Goal: Information Seeking & Learning: Learn about a topic

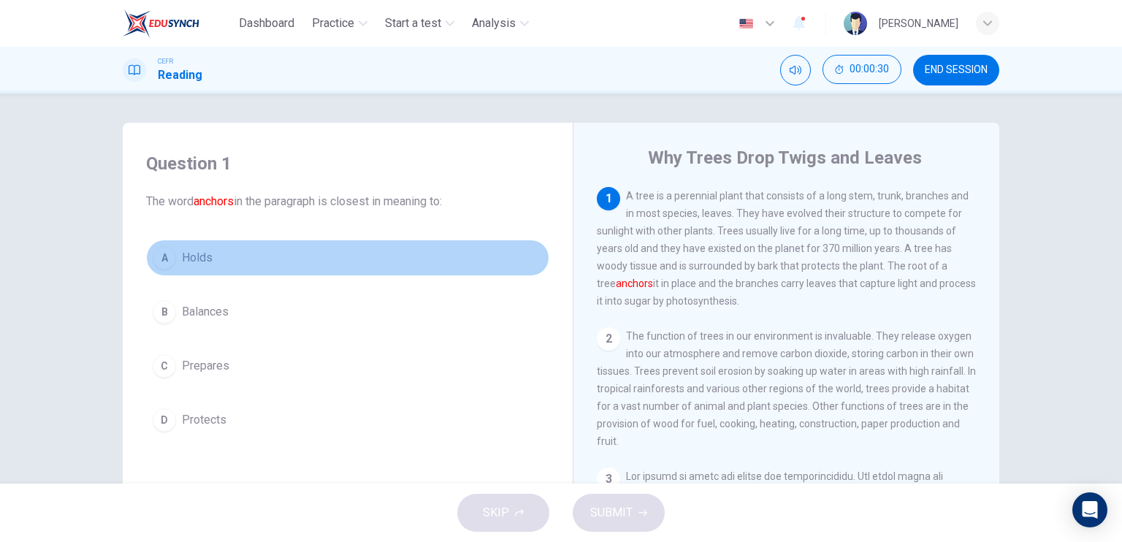
click at [195, 256] on span "Holds" at bounding box center [197, 258] width 31 height 18
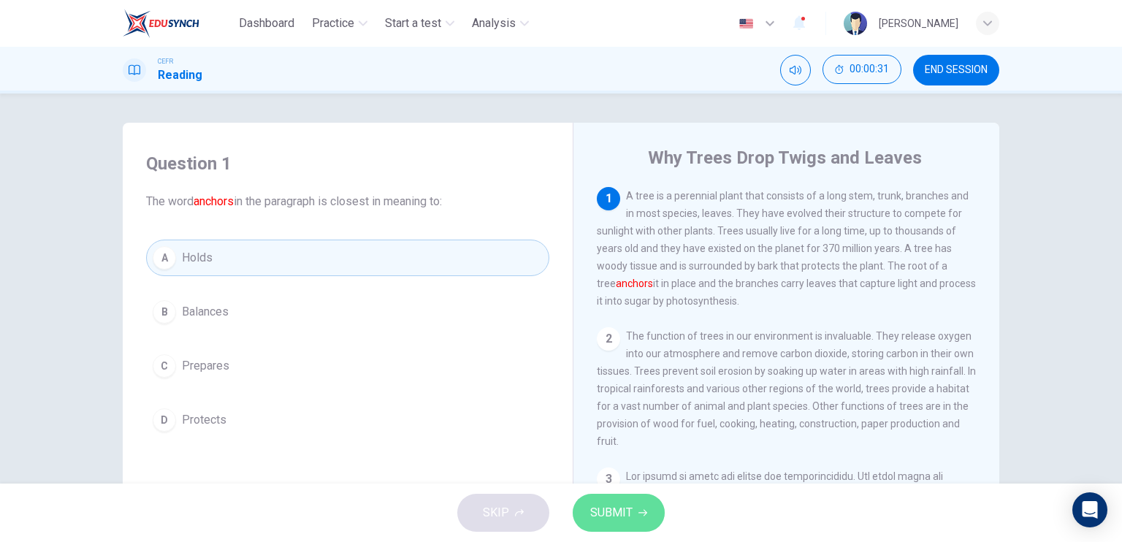
click at [610, 495] on button "SUBMIT" at bounding box center [619, 513] width 92 height 38
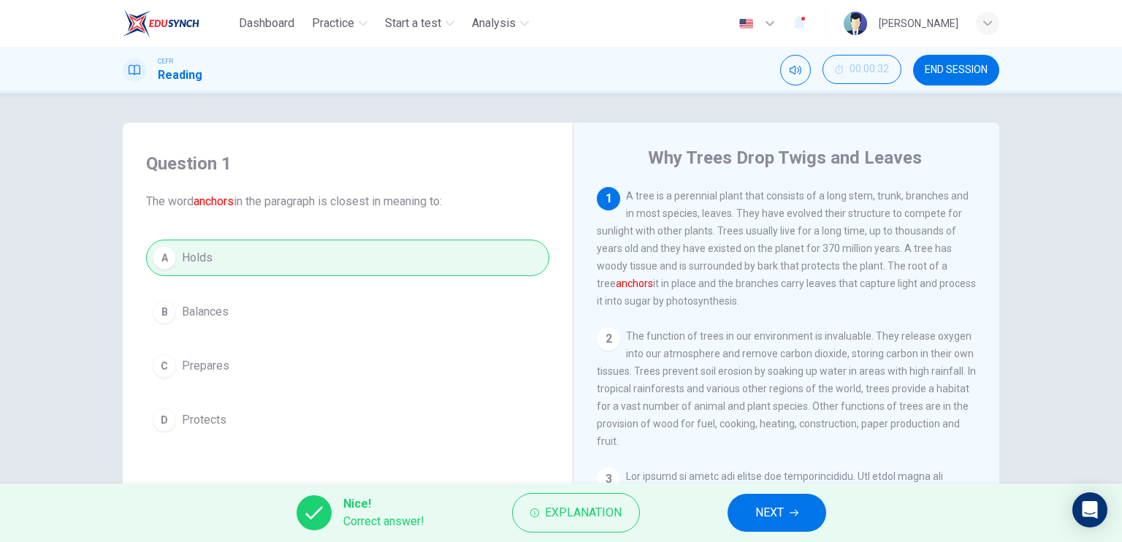
click at [784, 506] on button "NEXT" at bounding box center [777, 513] width 99 height 38
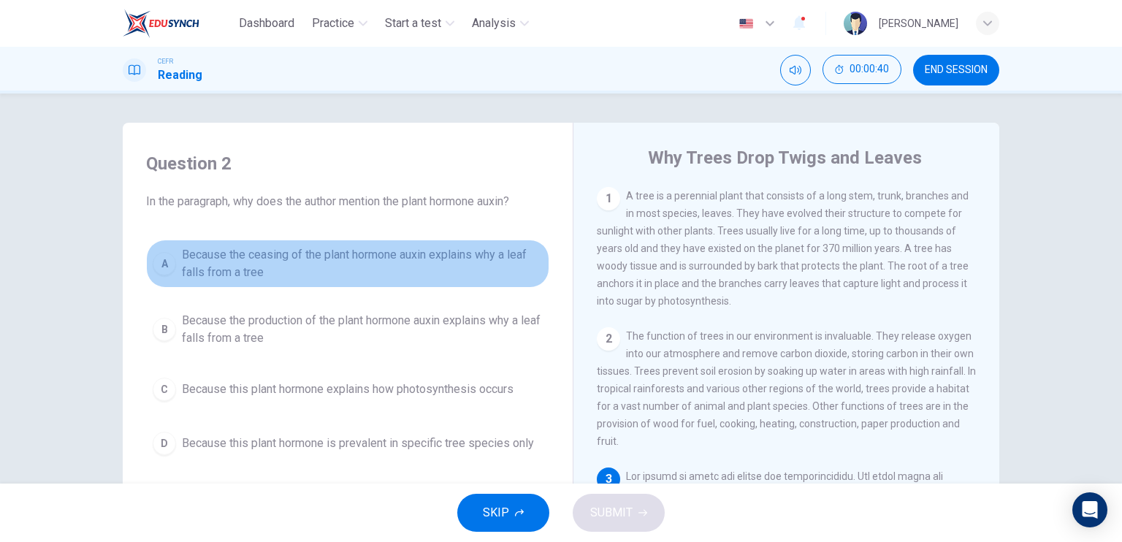
click at [372, 265] on span "Because the ceasing of the plant hormone auxin explains why a leaf falls from a…" at bounding box center [362, 263] width 361 height 35
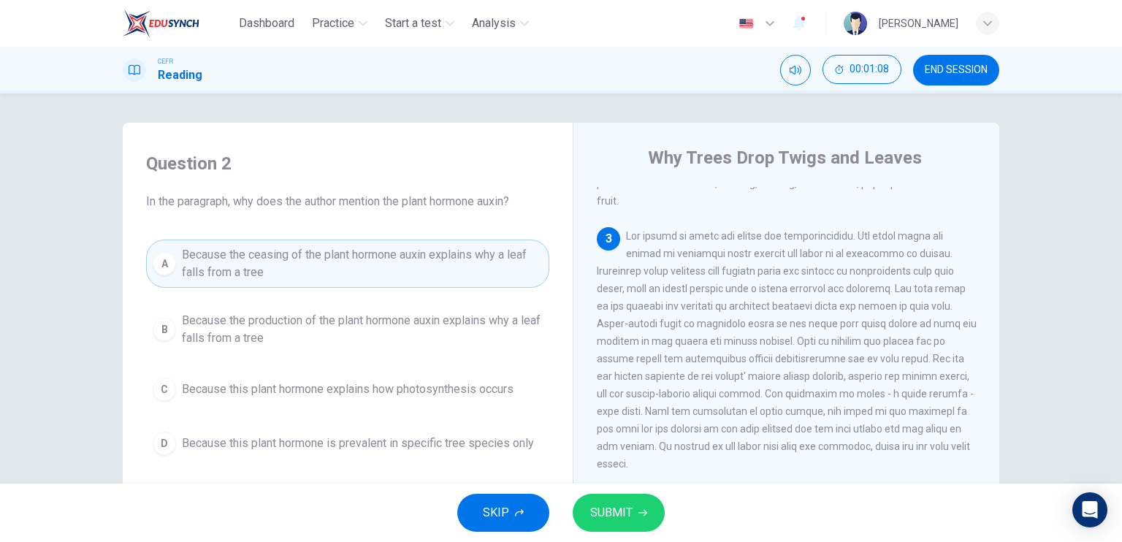
scroll to position [292, 0]
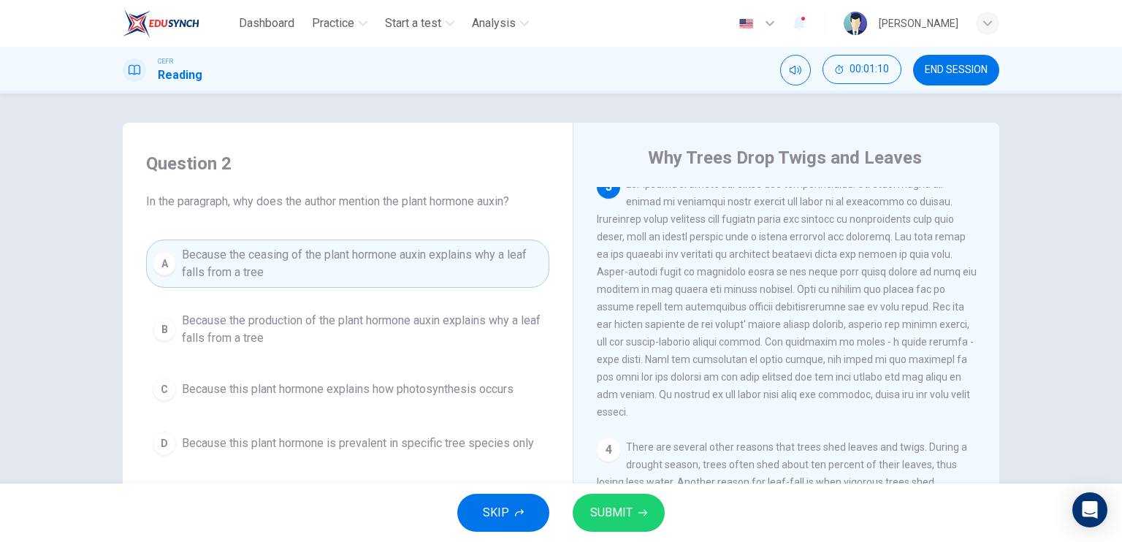
drag, startPoint x: 787, startPoint y: 391, endPoint x: 809, endPoint y: 389, distance: 22.8
click at [809, 389] on span at bounding box center [787, 298] width 380 height 240
click at [614, 518] on span "SUBMIT" at bounding box center [611, 513] width 42 height 20
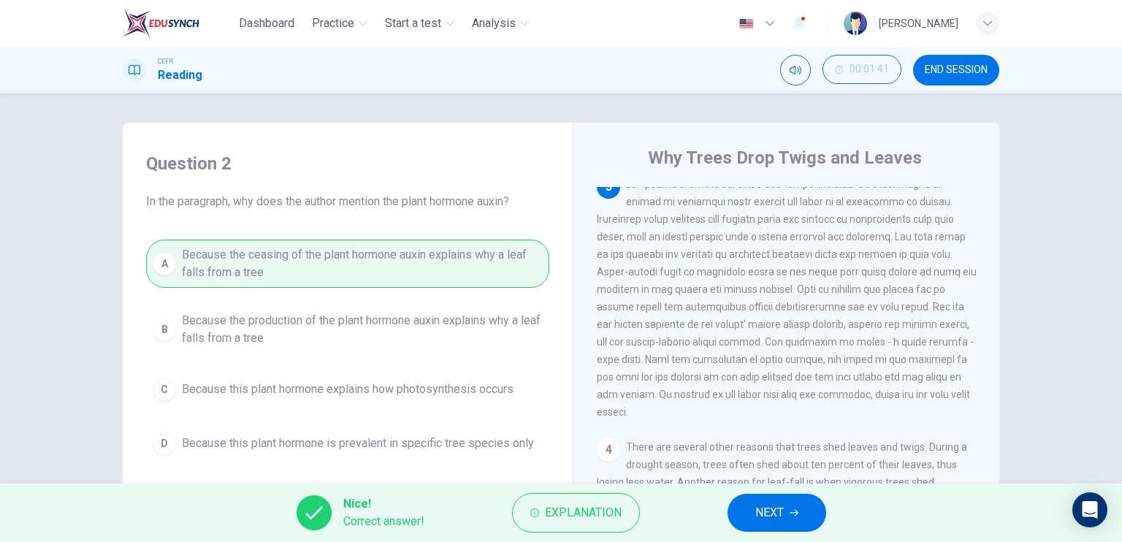
click at [769, 514] on span "NEXT" at bounding box center [769, 513] width 28 height 20
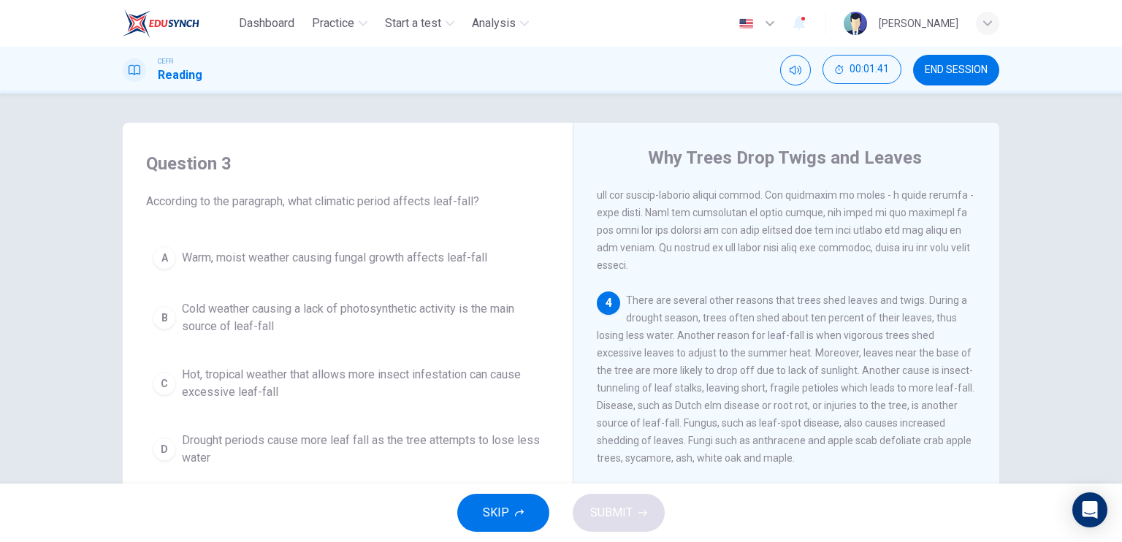
scroll to position [511, 0]
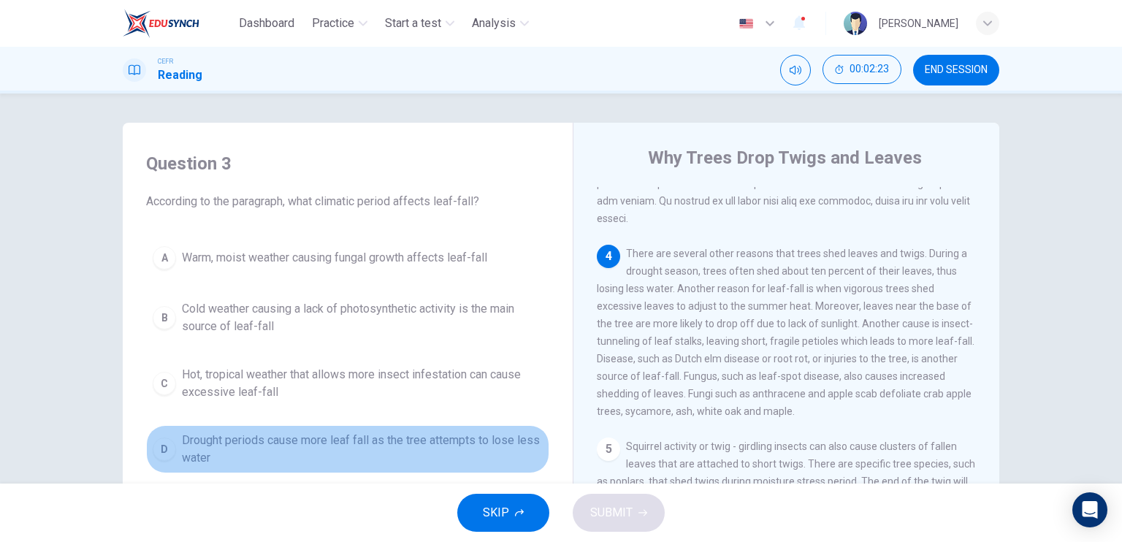
click at [283, 441] on span "Drought periods cause more leaf fall as the tree attempts to lose less water" at bounding box center [362, 449] width 361 height 35
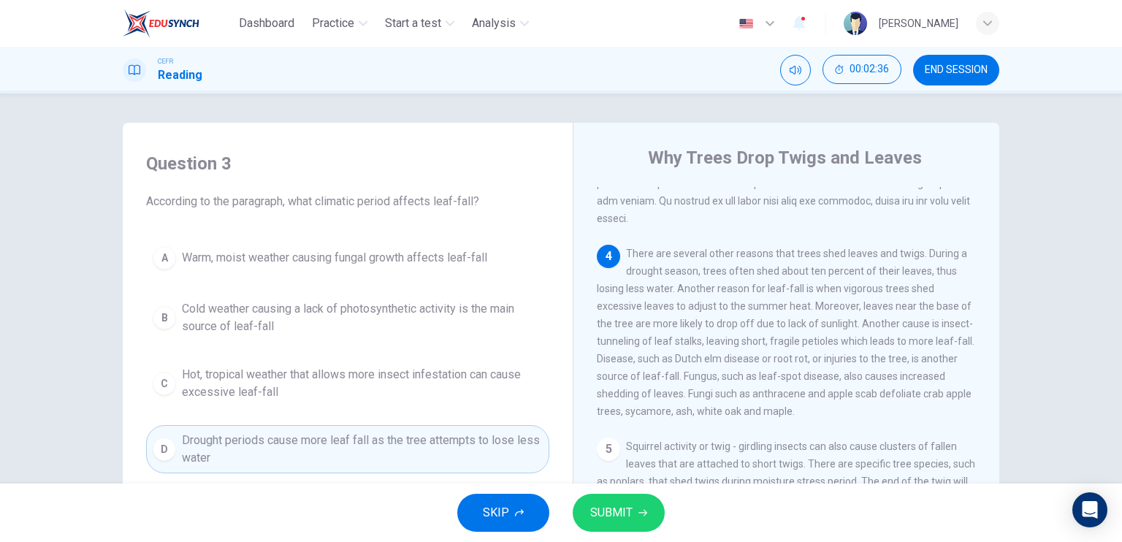
click at [622, 511] on span "SUBMIT" at bounding box center [611, 513] width 42 height 20
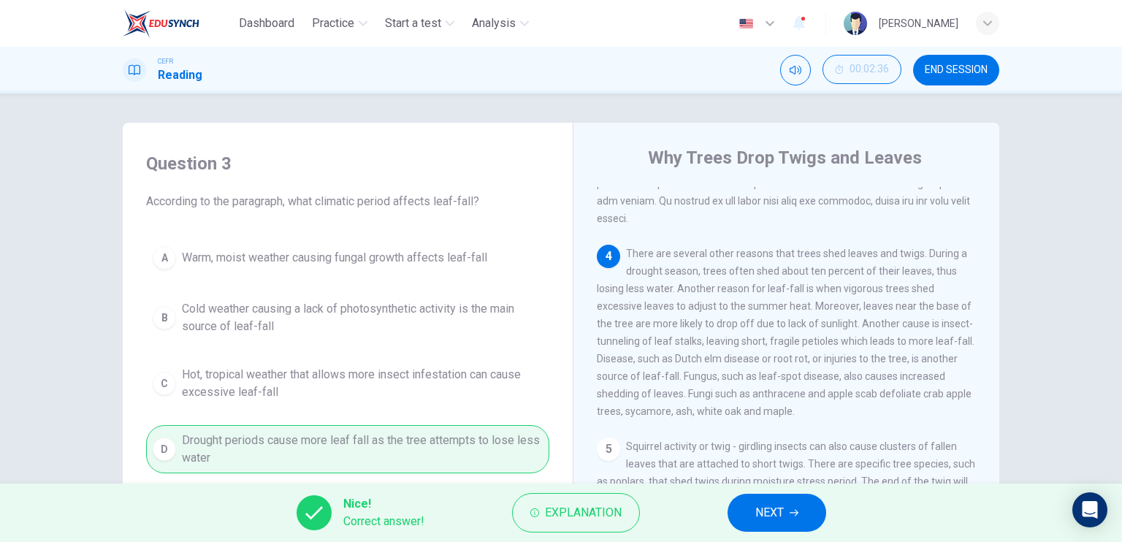
click at [765, 504] on span "NEXT" at bounding box center [769, 513] width 28 height 20
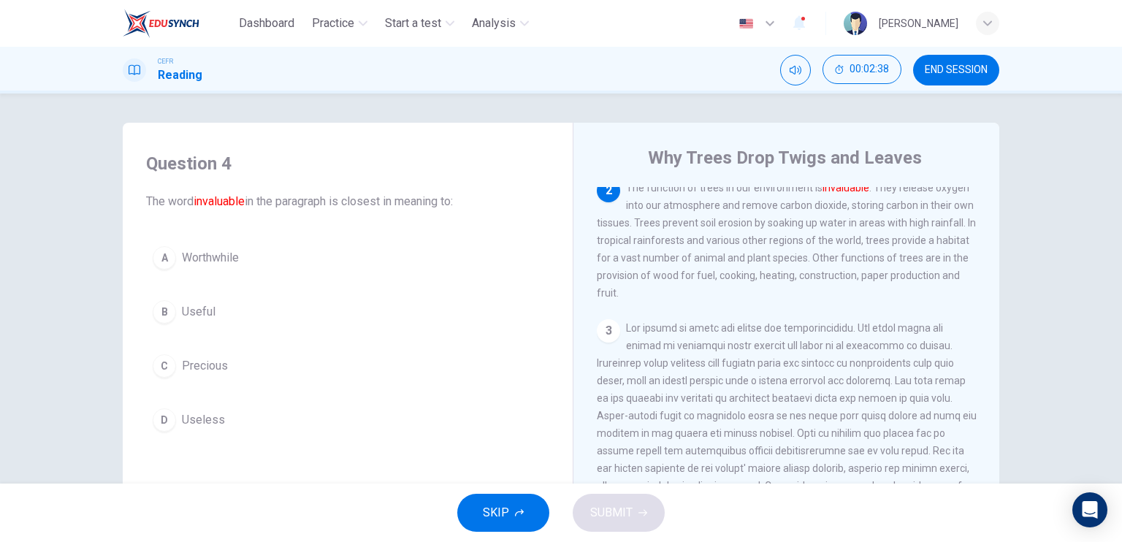
scroll to position [75, 0]
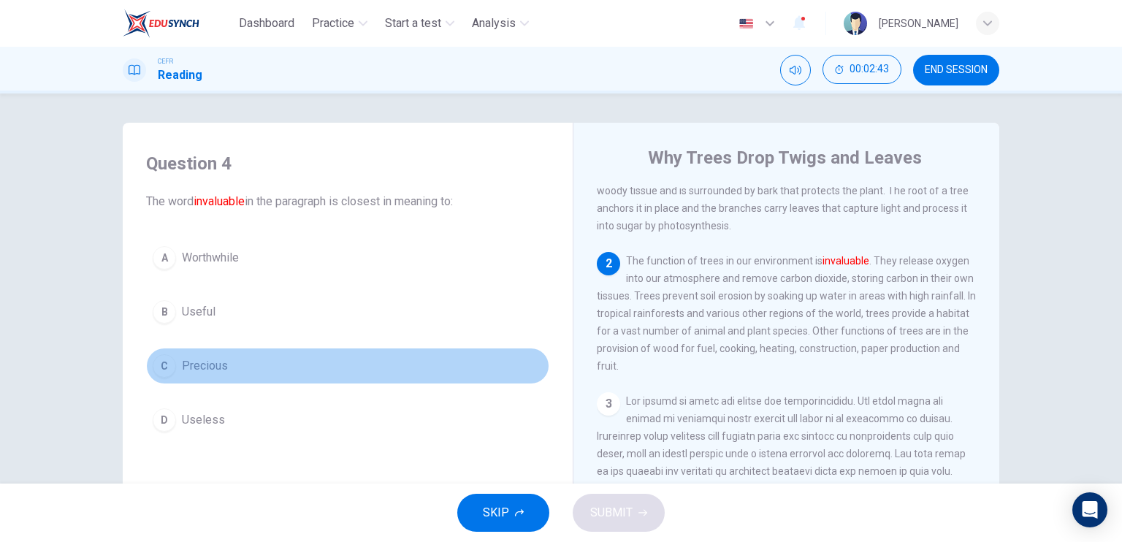
click at [246, 372] on button "C Precious" at bounding box center [347, 366] width 403 height 37
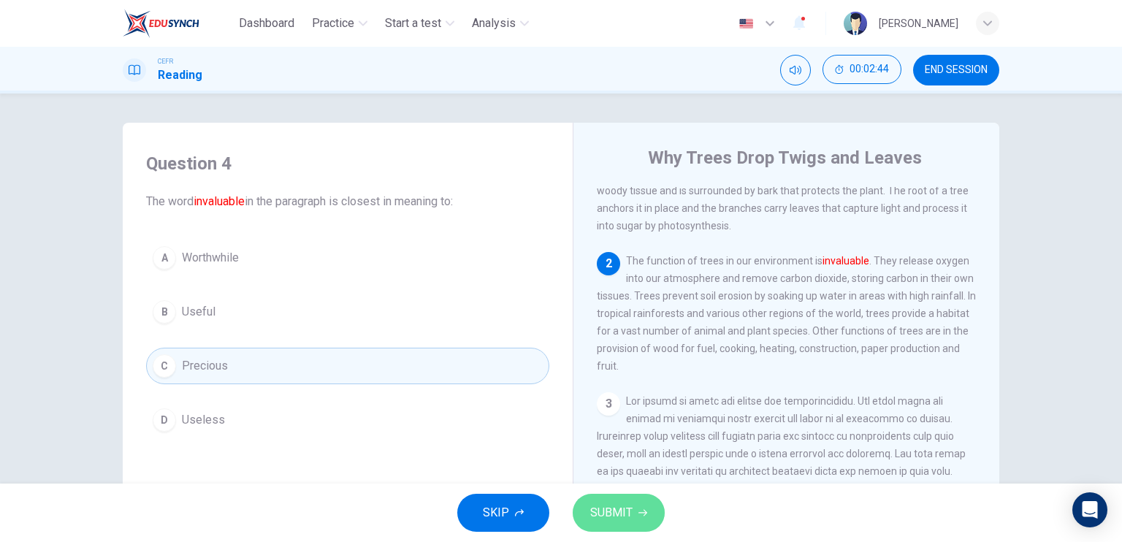
click at [627, 511] on span "SUBMIT" at bounding box center [611, 513] width 42 height 20
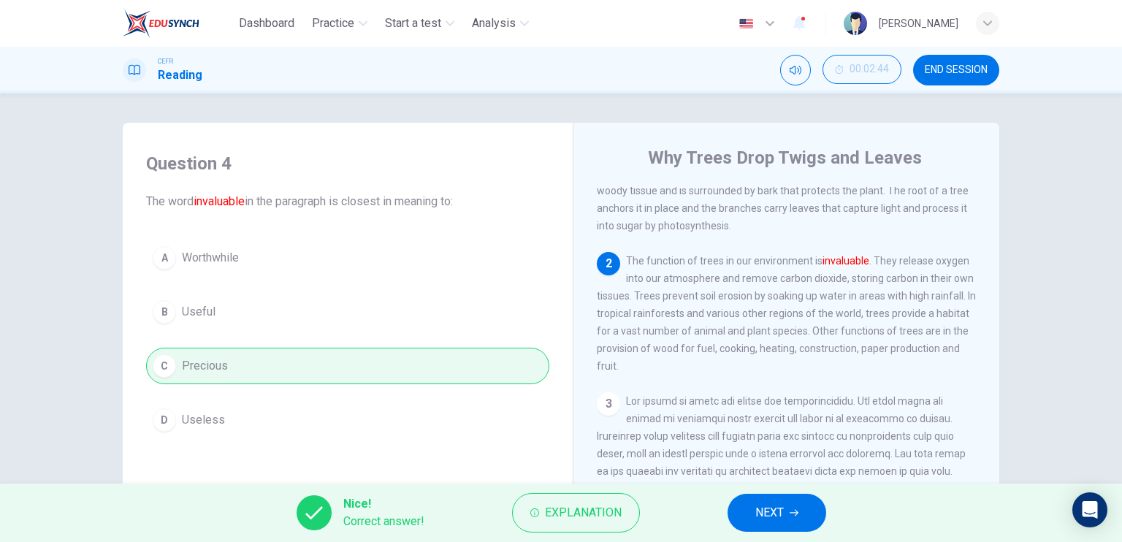
click at [758, 519] on span "NEXT" at bounding box center [769, 513] width 28 height 20
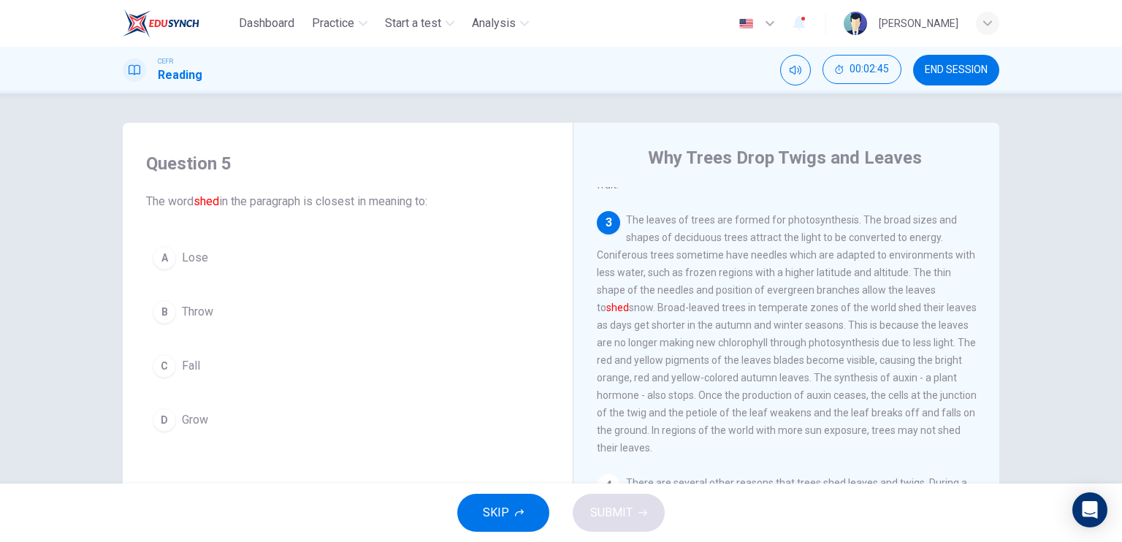
scroll to position [294, 0]
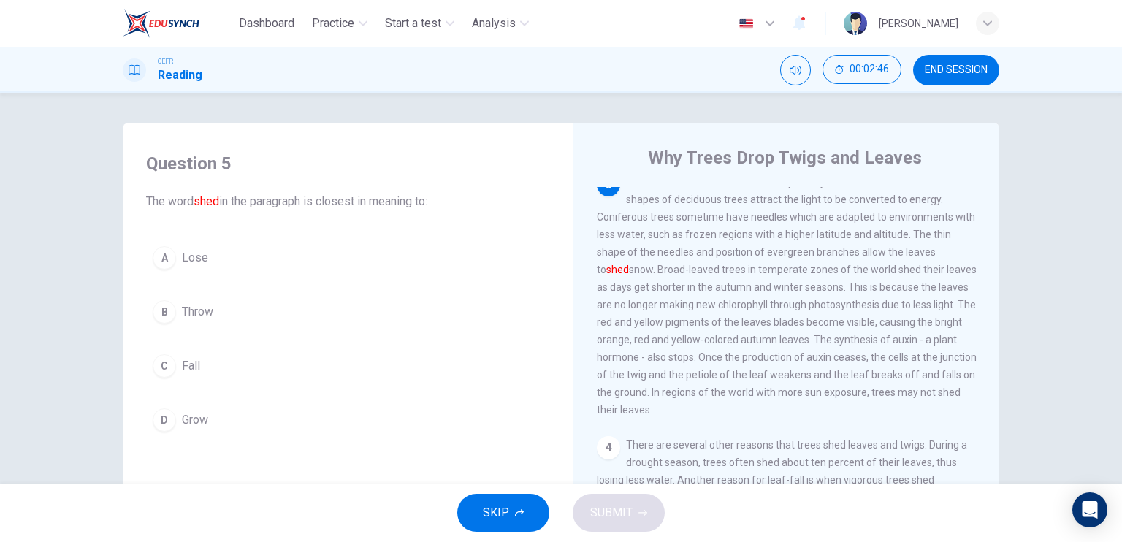
click at [216, 243] on button "A Lose" at bounding box center [347, 258] width 403 height 37
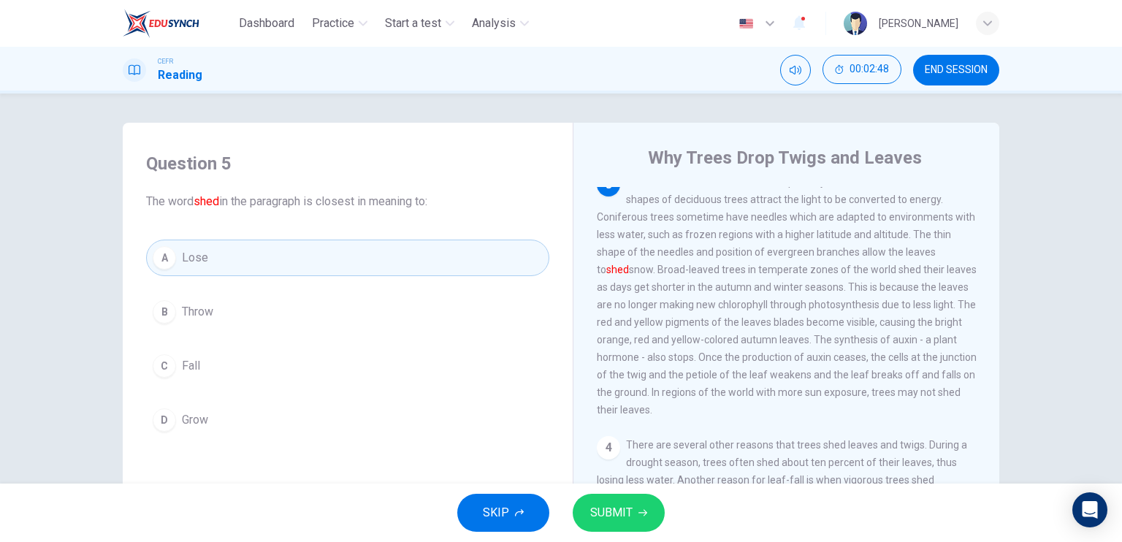
click at [617, 506] on span "SUBMIT" at bounding box center [611, 513] width 42 height 20
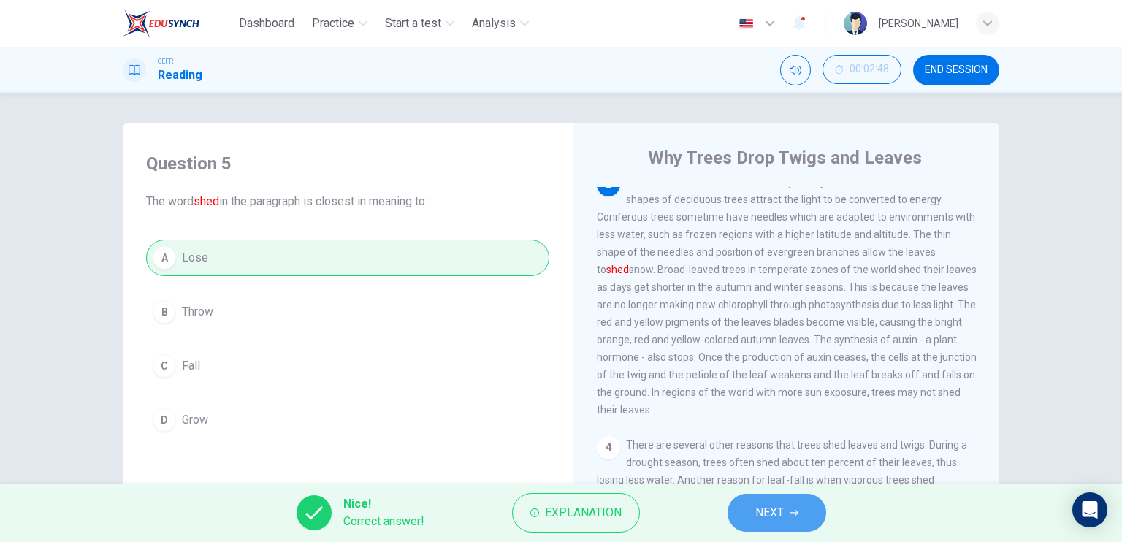
click at [801, 511] on button "NEXT" at bounding box center [777, 513] width 99 height 38
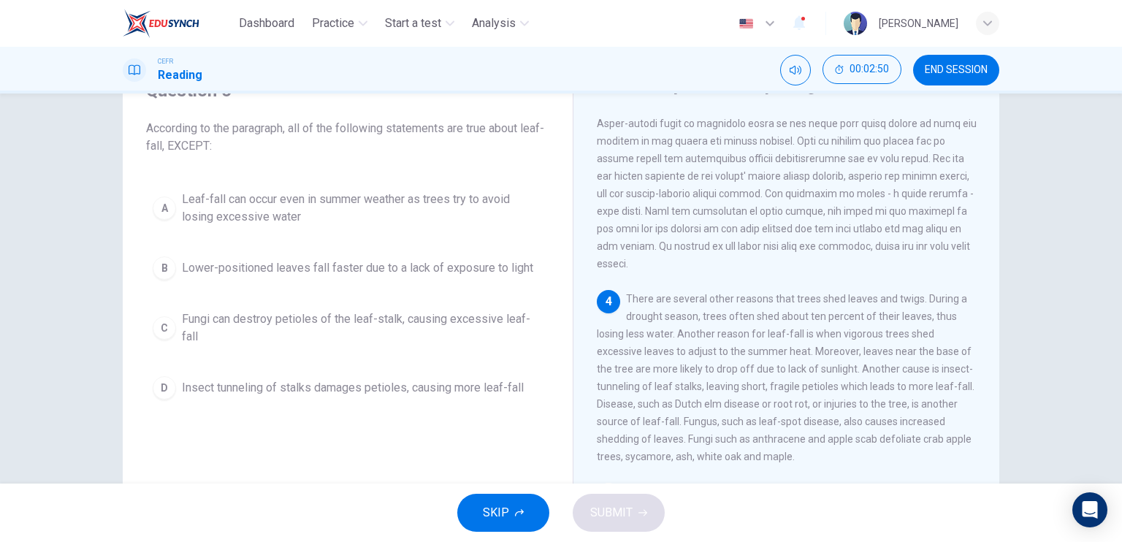
scroll to position [441, 0]
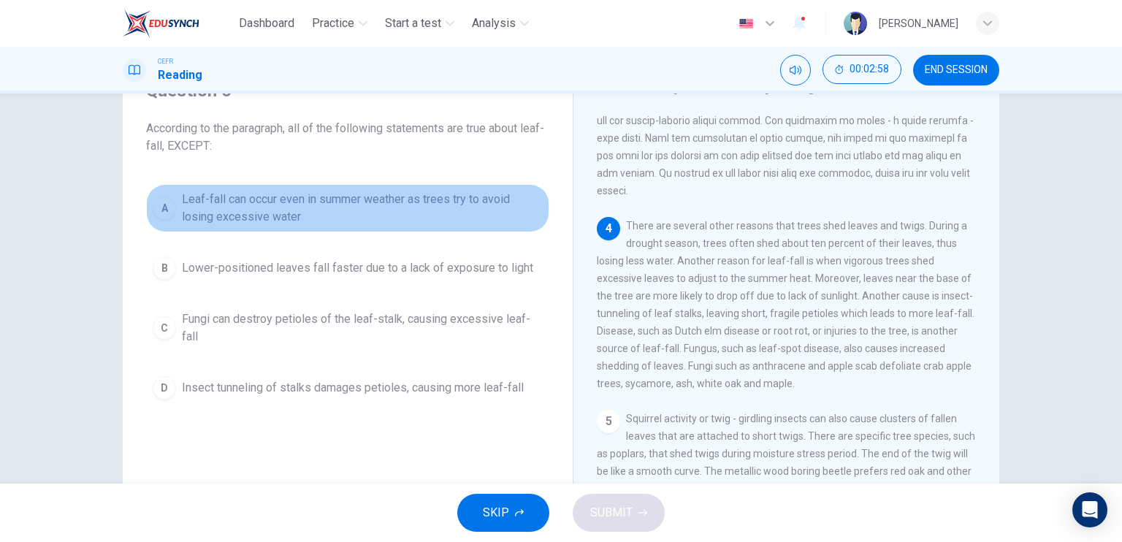
click at [327, 207] on span "Leaf-fall can occur even in summer weather as trees try to avoid losing excessi…" at bounding box center [362, 208] width 361 height 35
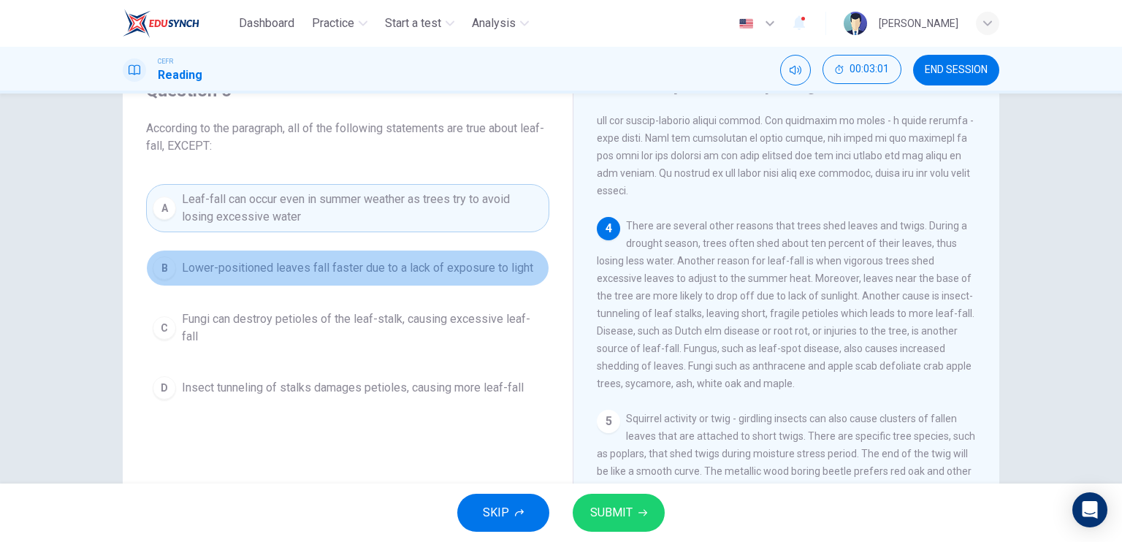
click at [357, 274] on span "Lower-positioned leaves fall faster due to a lack of exposure to light" at bounding box center [357, 268] width 351 height 18
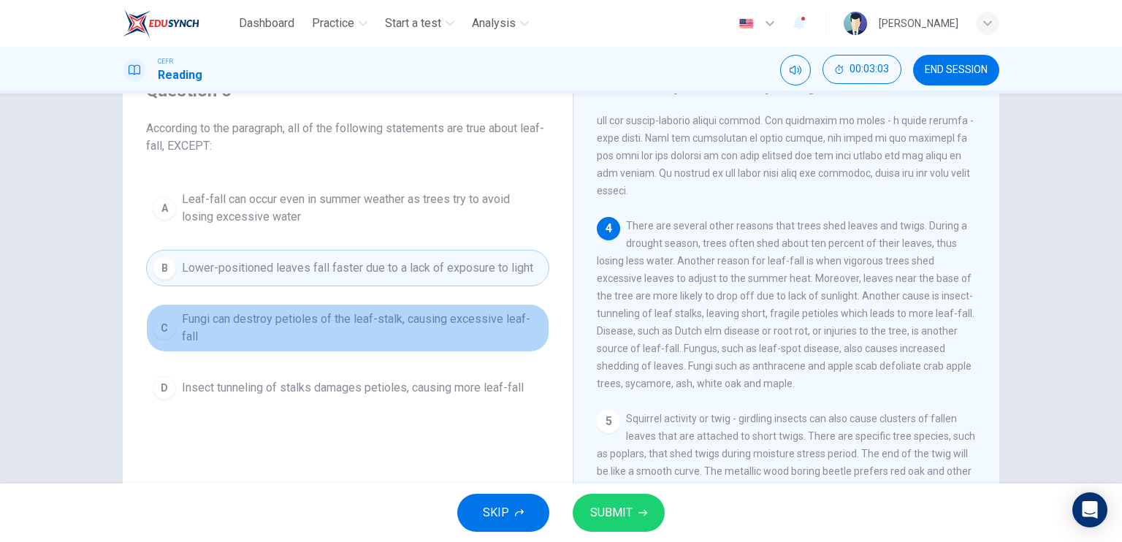
click at [375, 322] on span "Fungi can destroy petioles of the leaf-stalk, causing excessive leaf-fall" at bounding box center [362, 327] width 361 height 35
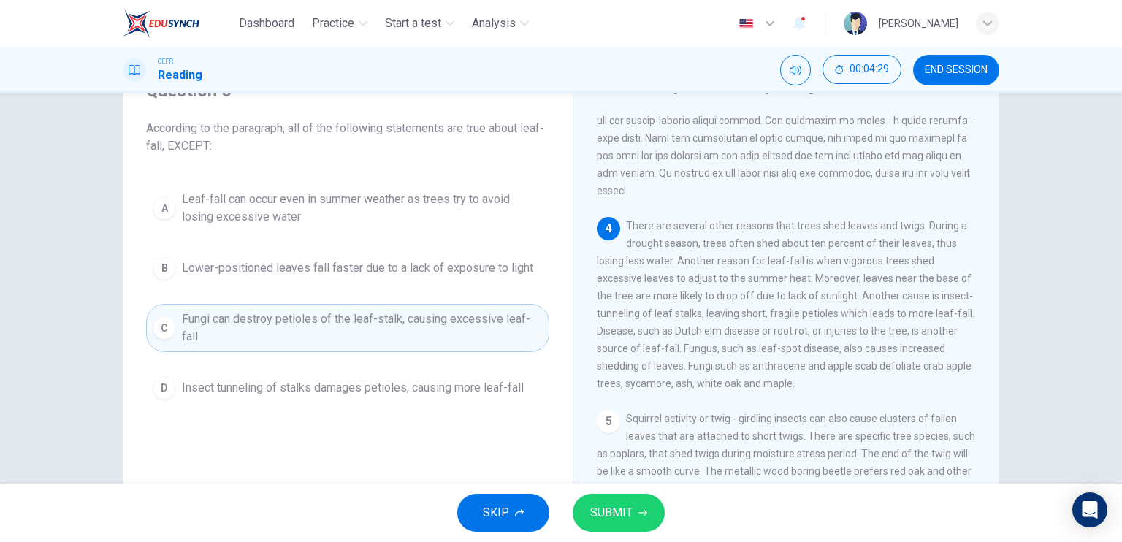
click at [357, 318] on span "Fungi can destroy petioles of the leaf-stalk, causing excessive leaf-fall" at bounding box center [362, 327] width 361 height 35
click at [605, 511] on span "SUBMIT" at bounding box center [611, 513] width 42 height 20
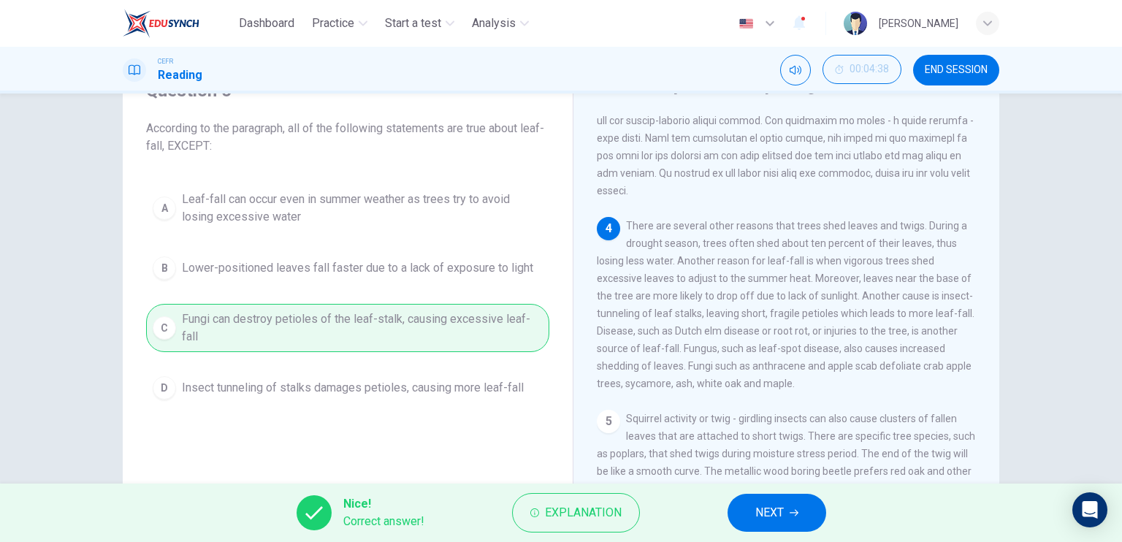
click at [766, 514] on span "NEXT" at bounding box center [769, 513] width 28 height 20
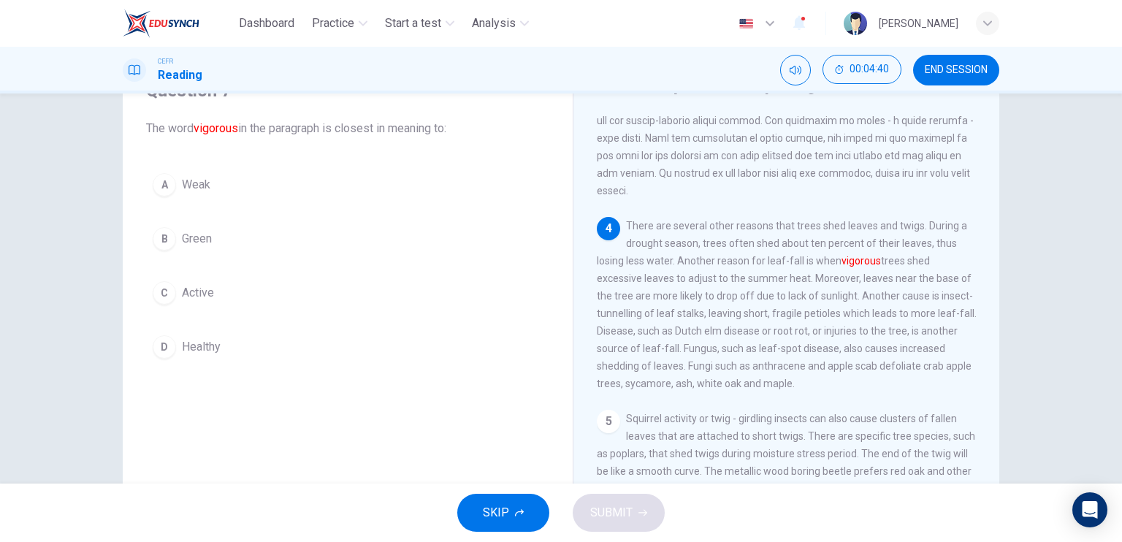
click at [207, 355] on button "D Healthy" at bounding box center [347, 347] width 403 height 37
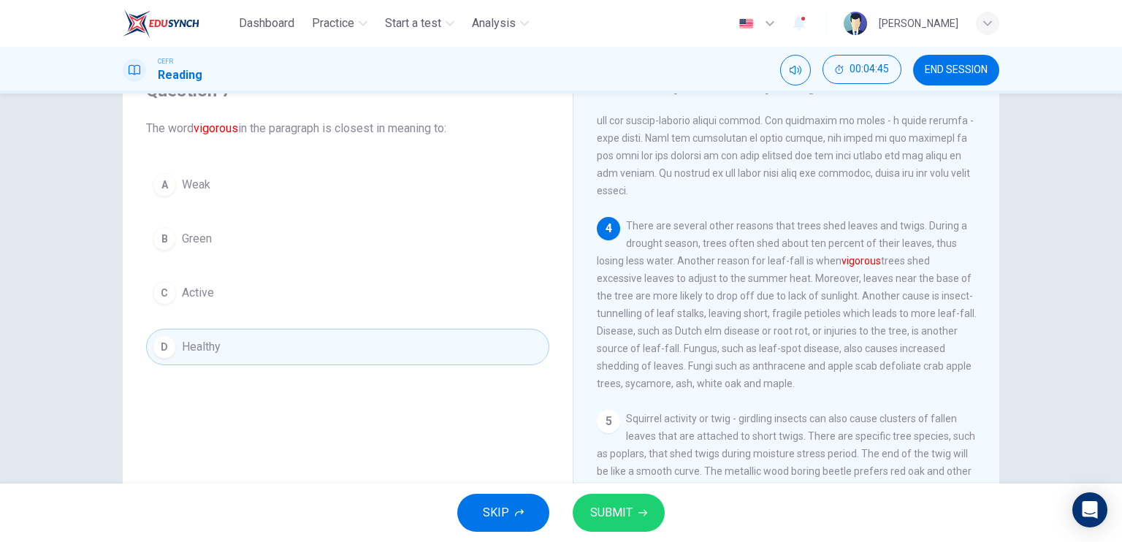
click at [616, 511] on span "SUBMIT" at bounding box center [611, 513] width 42 height 20
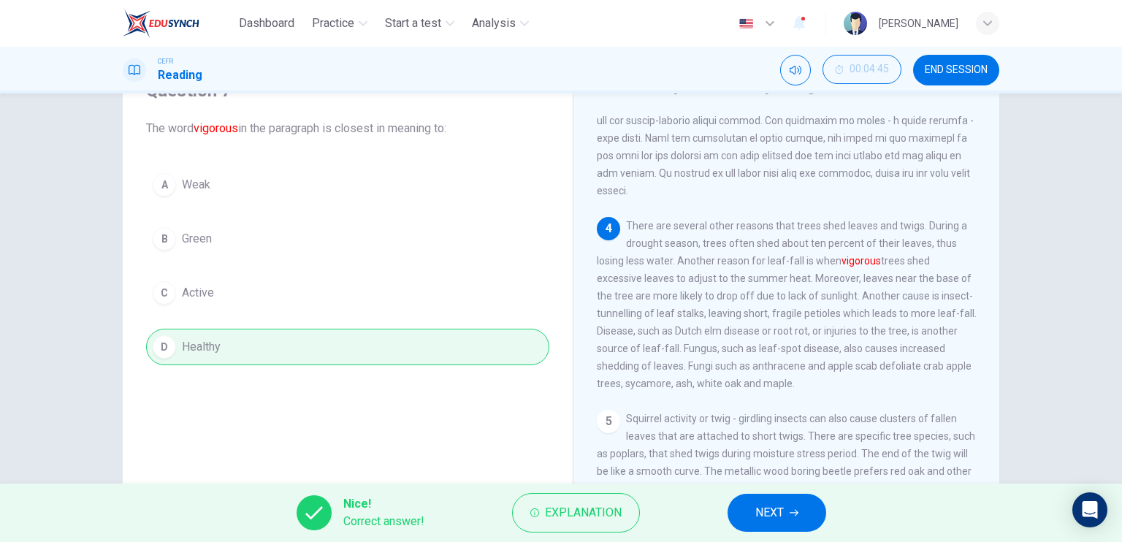
click at [777, 519] on span "NEXT" at bounding box center [769, 513] width 28 height 20
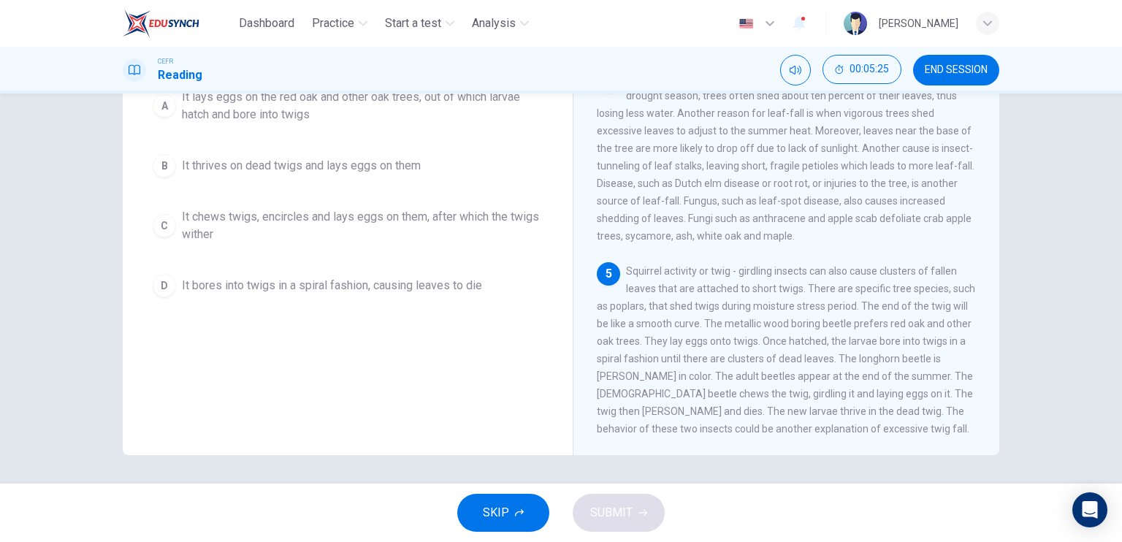
scroll to position [102, 0]
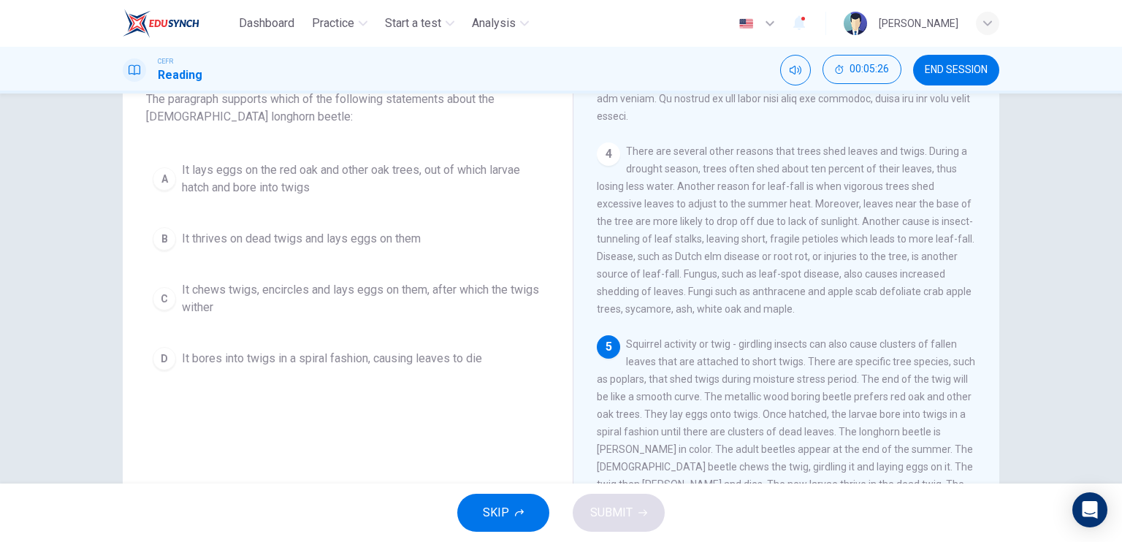
click at [445, 187] on span "It lays eggs on the red oak and other oak trees, out of which larvae hatch and …" at bounding box center [362, 178] width 361 height 35
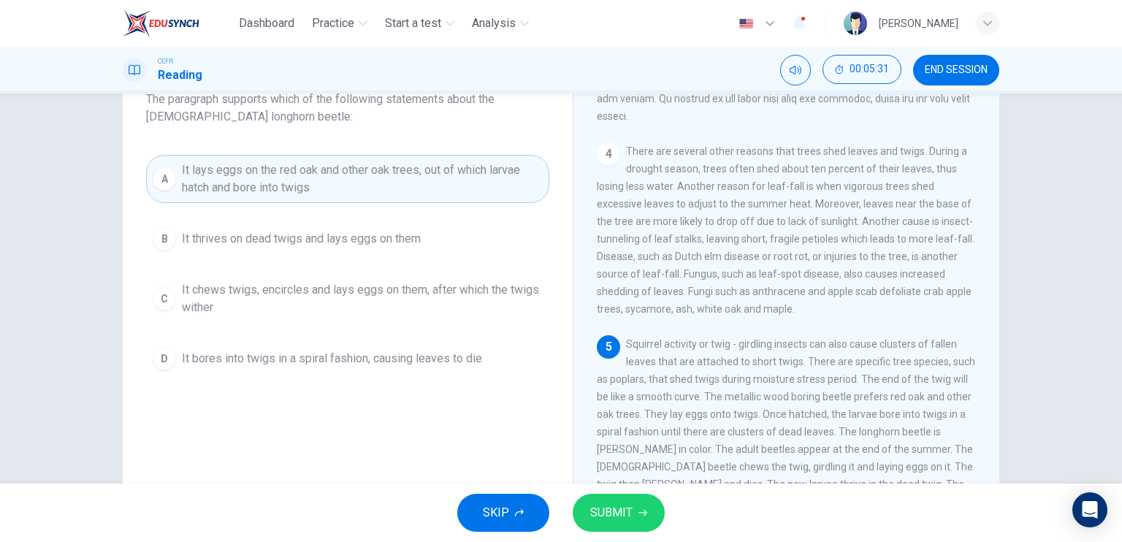
click at [358, 300] on span "It chews twigs, encircles and lays eggs on them, after which the twigs wither" at bounding box center [362, 298] width 361 height 35
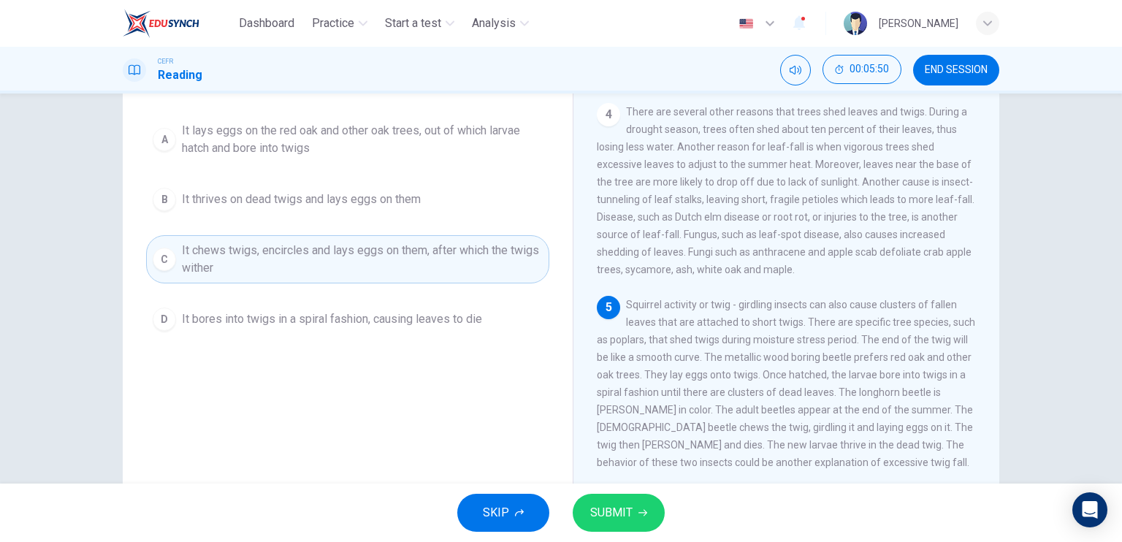
scroll to position [175, 0]
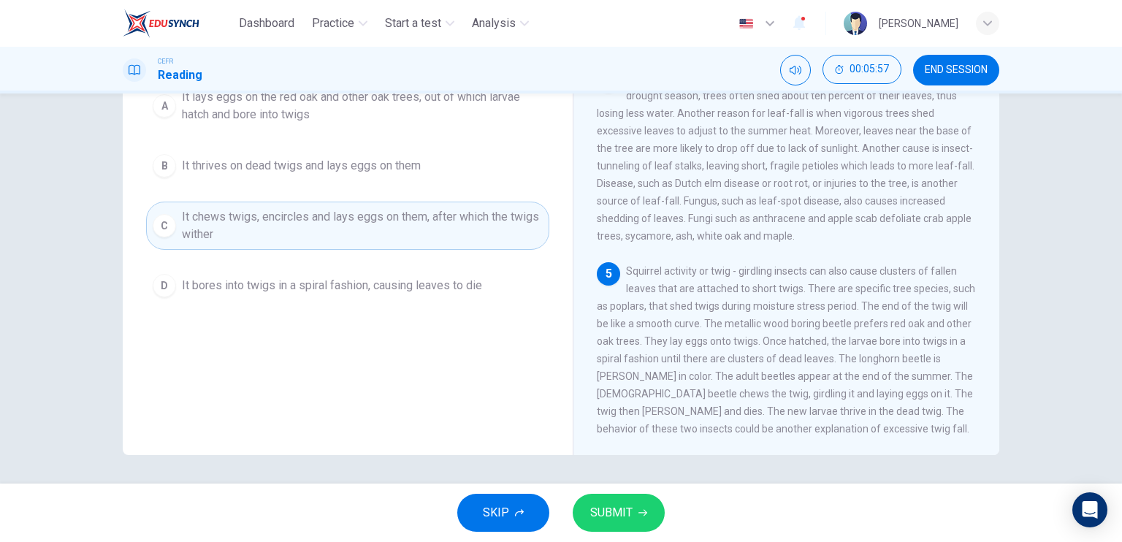
click at [634, 502] on button "SUBMIT" at bounding box center [619, 513] width 92 height 38
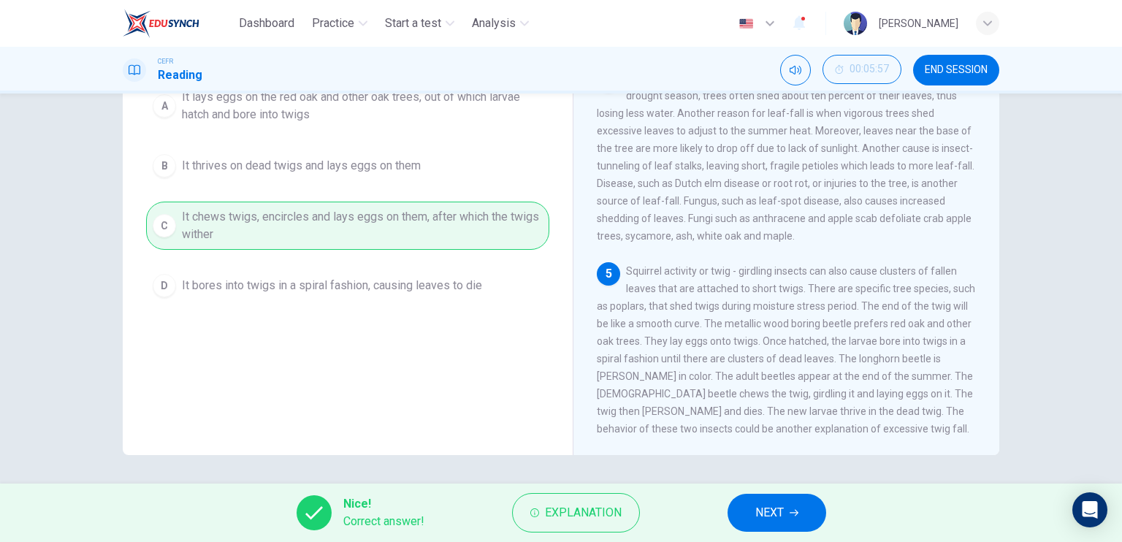
scroll to position [102, 0]
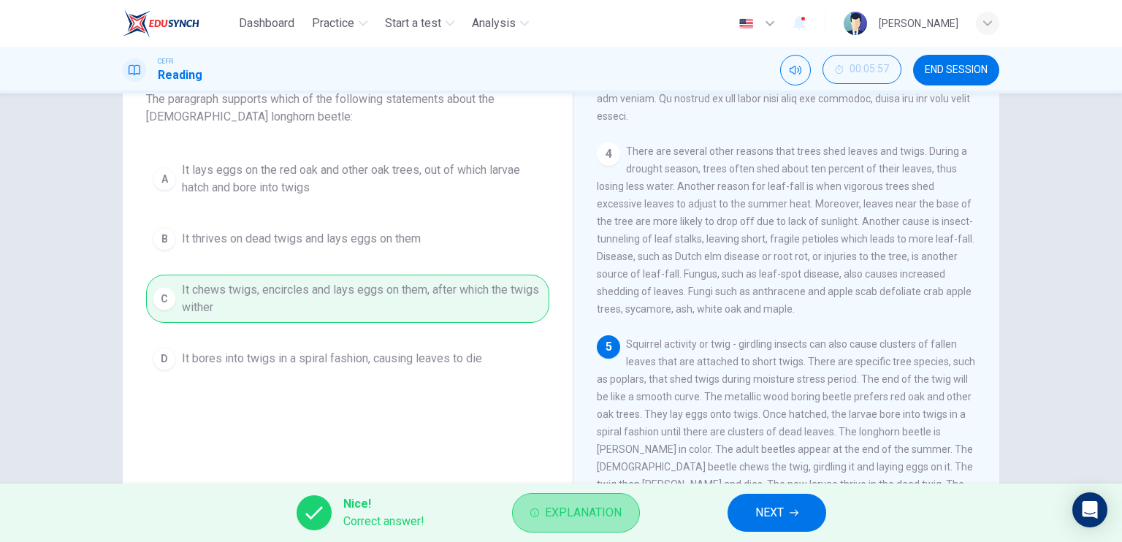
click at [549, 523] on button "Explanation" at bounding box center [576, 512] width 128 height 39
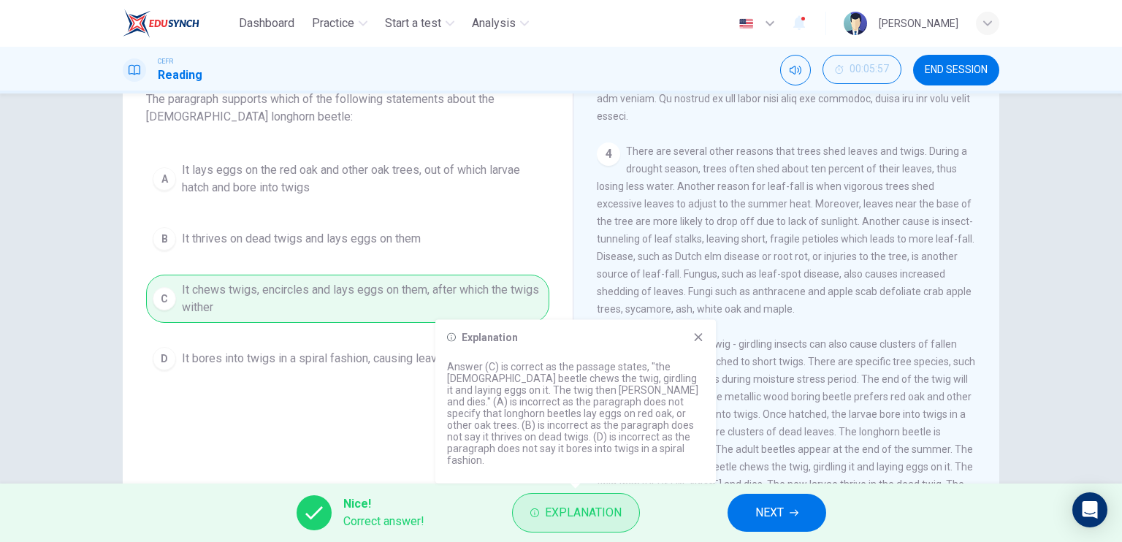
click at [579, 497] on button "Explanation" at bounding box center [576, 512] width 128 height 39
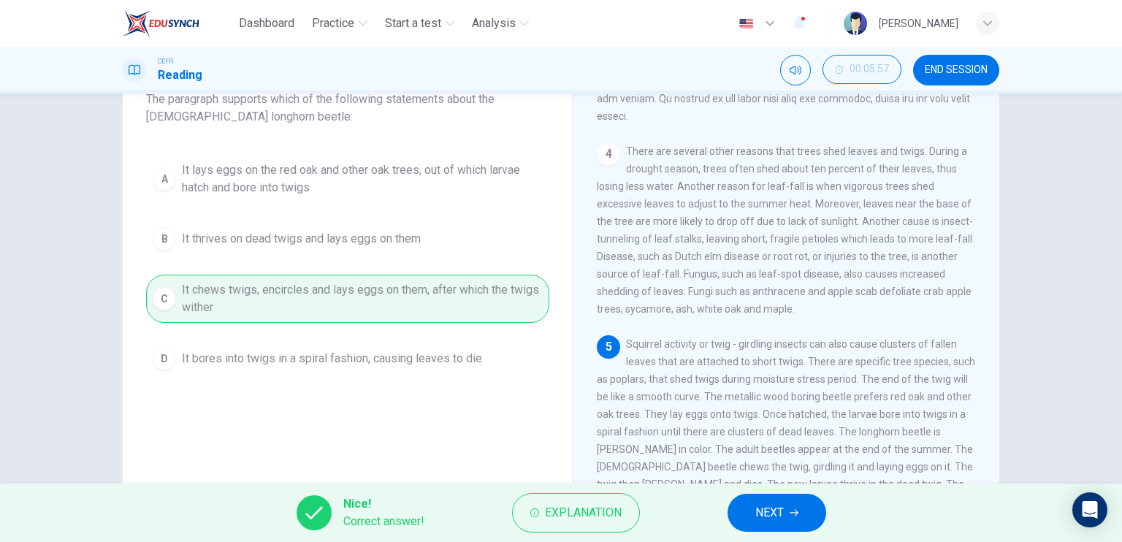
click at [778, 506] on span "NEXT" at bounding box center [769, 513] width 28 height 20
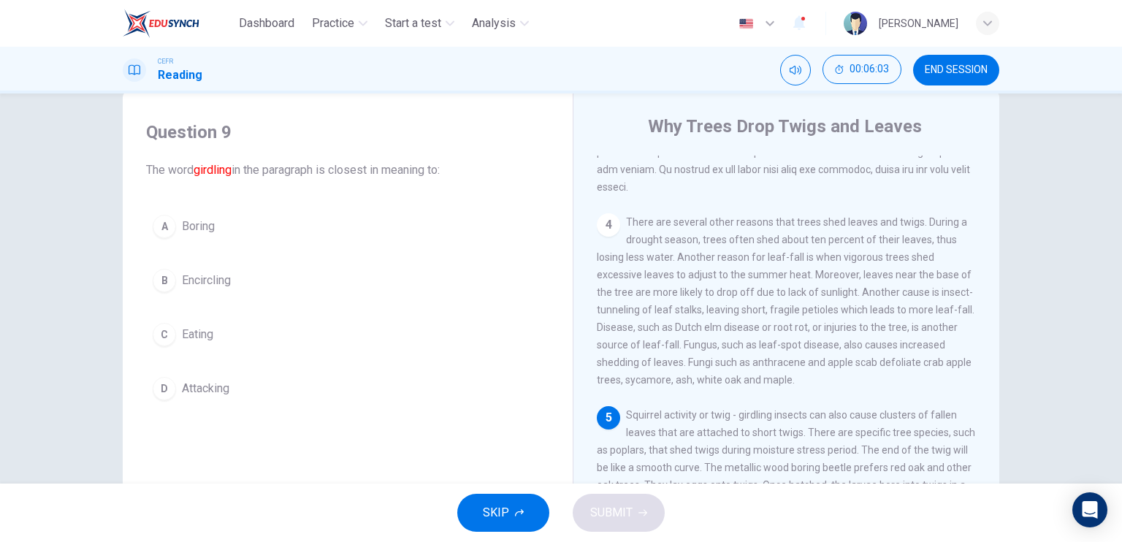
scroll to position [29, 0]
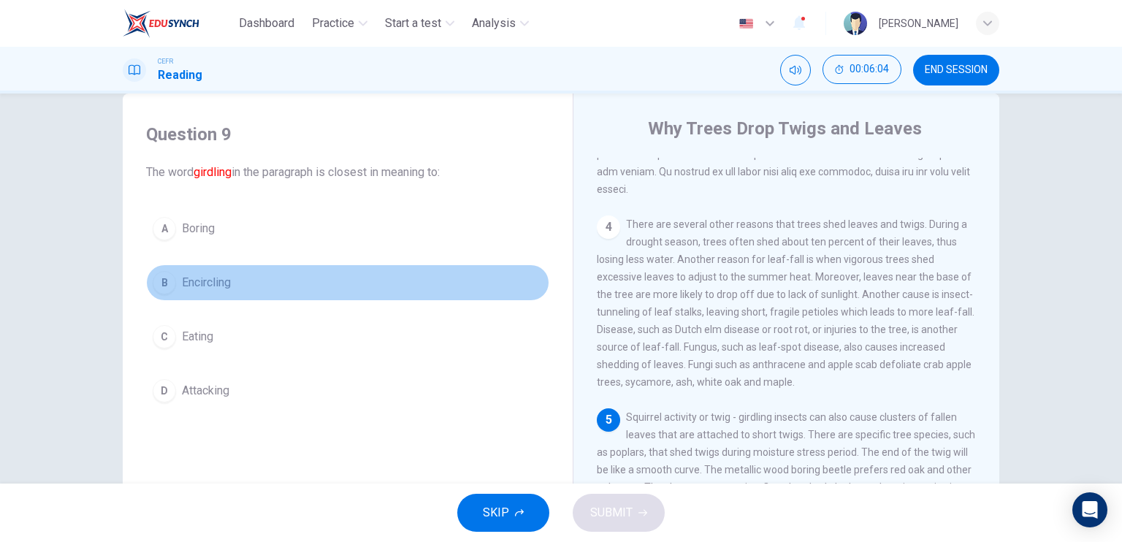
click at [218, 277] on span "Encircling" at bounding box center [206, 283] width 49 height 18
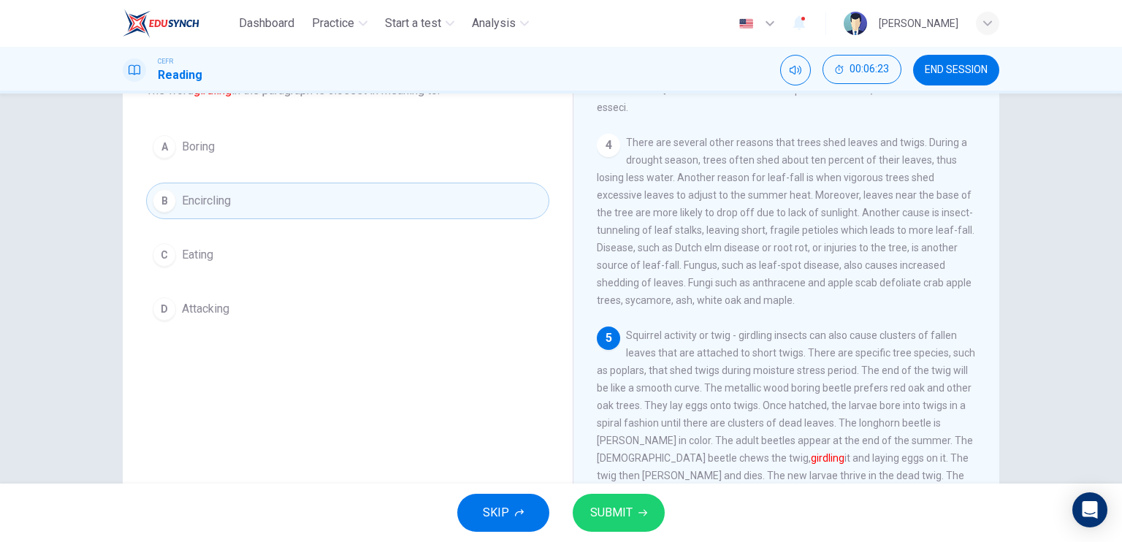
scroll to position [175, 0]
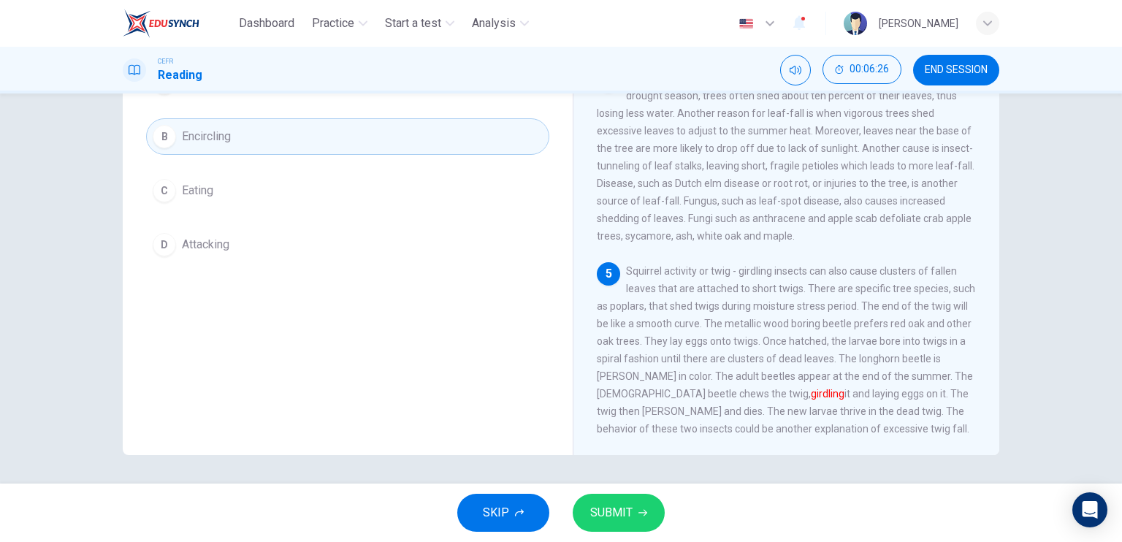
click at [628, 514] on span "SUBMIT" at bounding box center [611, 513] width 42 height 20
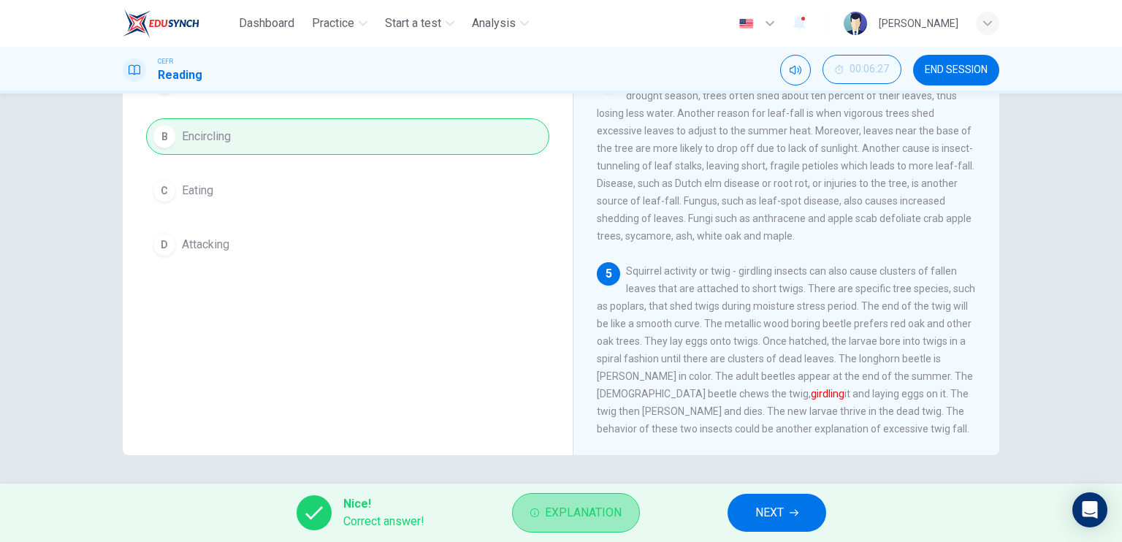
click at [596, 506] on span "Explanation" at bounding box center [583, 513] width 77 height 20
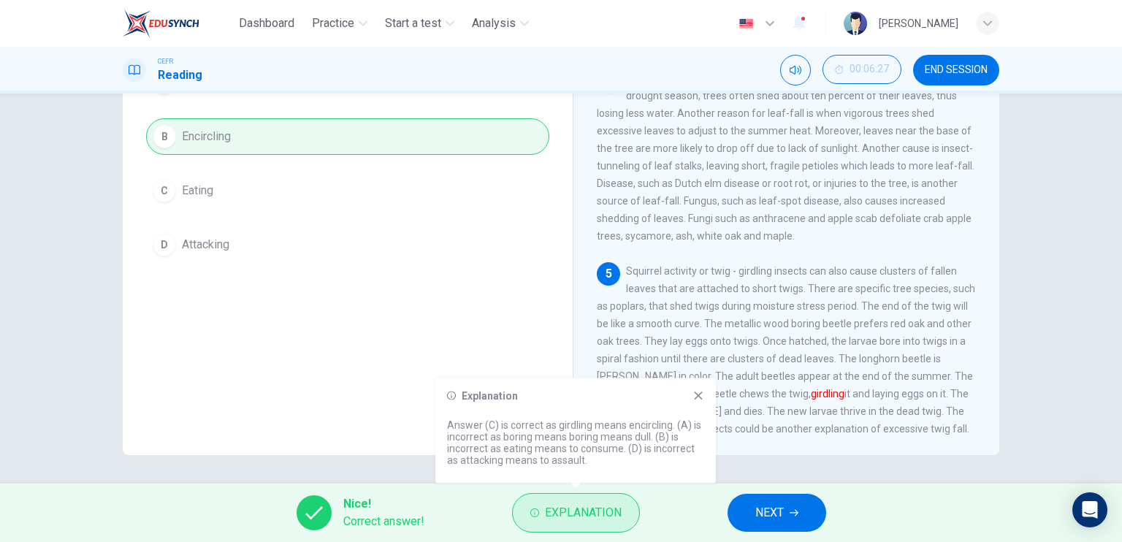
click at [600, 503] on span "Explanation" at bounding box center [583, 513] width 77 height 20
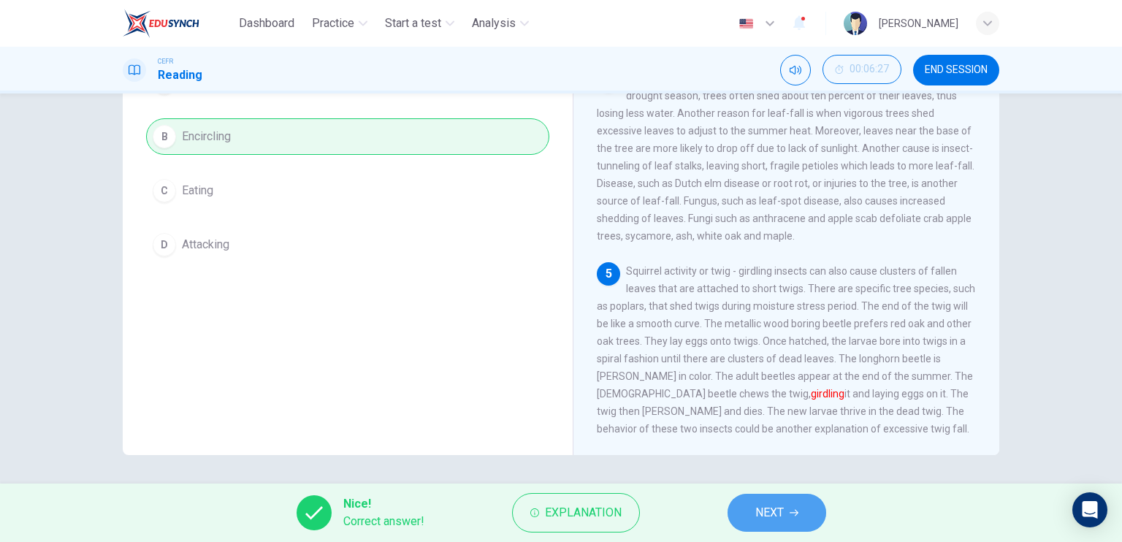
click at [763, 511] on span "NEXT" at bounding box center [769, 513] width 28 height 20
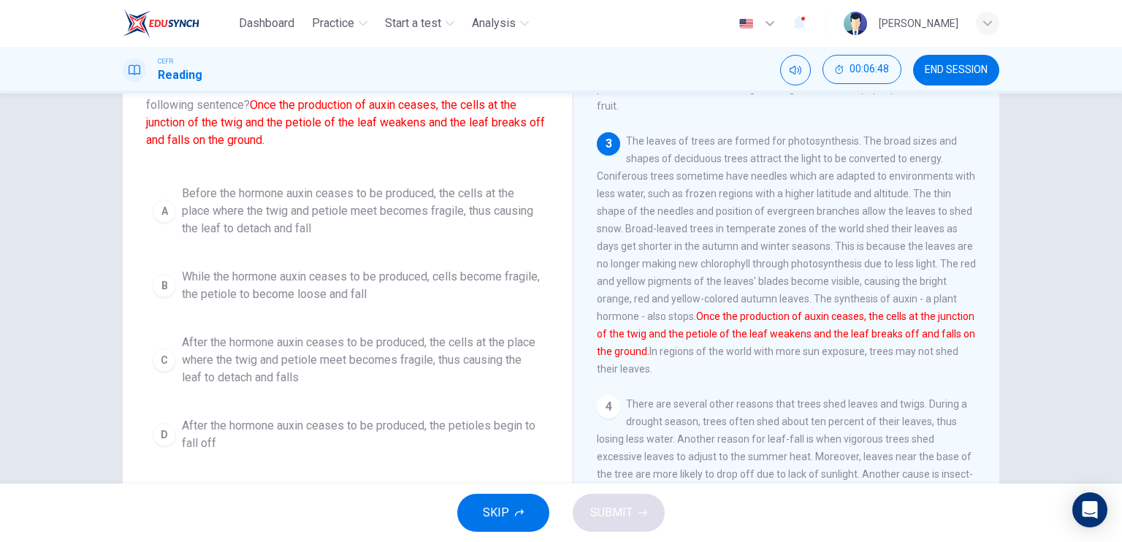
scroll to position [146, 0]
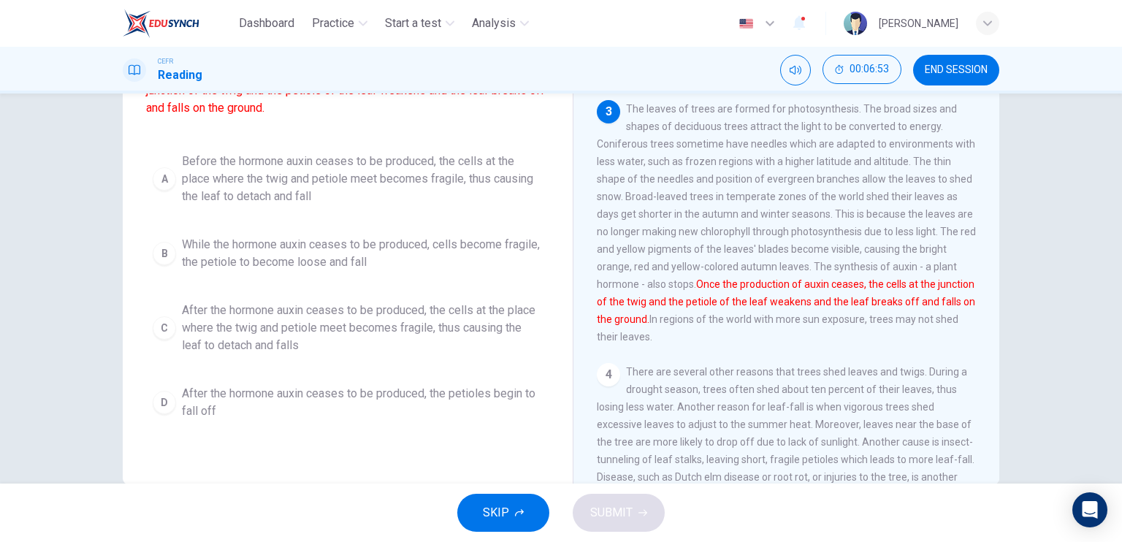
click at [375, 321] on span "After the hormone auxin ceases to be produced, the cells at the place where the…" at bounding box center [362, 328] width 361 height 53
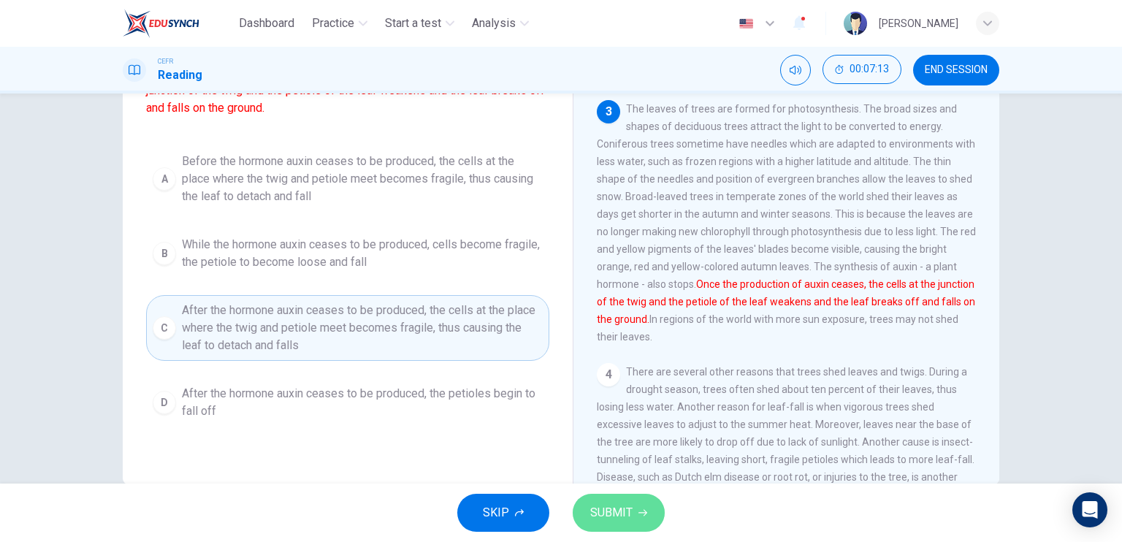
click at [632, 514] on button "SUBMIT" at bounding box center [619, 513] width 92 height 38
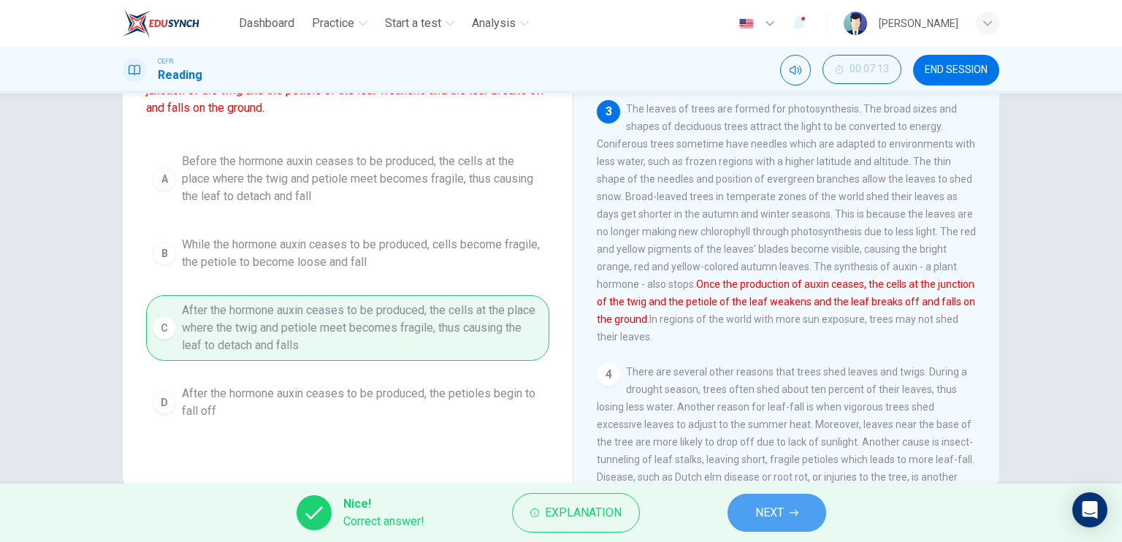
click at [773, 511] on span "NEXT" at bounding box center [769, 513] width 28 height 20
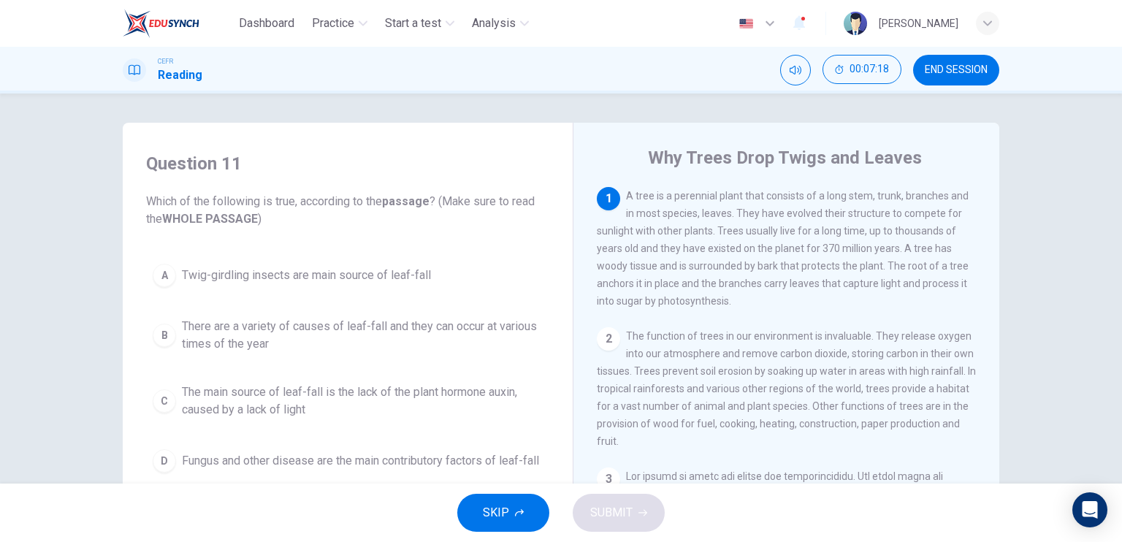
scroll to position [73, 0]
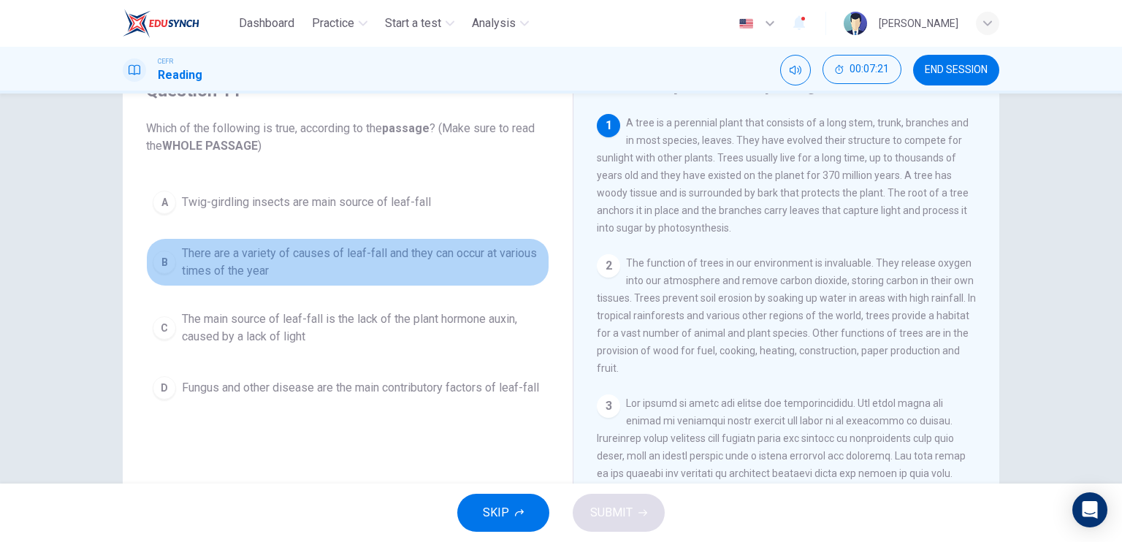
click at [482, 264] on span "There are a variety of causes of leaf-fall and they can occur at various times …" at bounding box center [362, 262] width 361 height 35
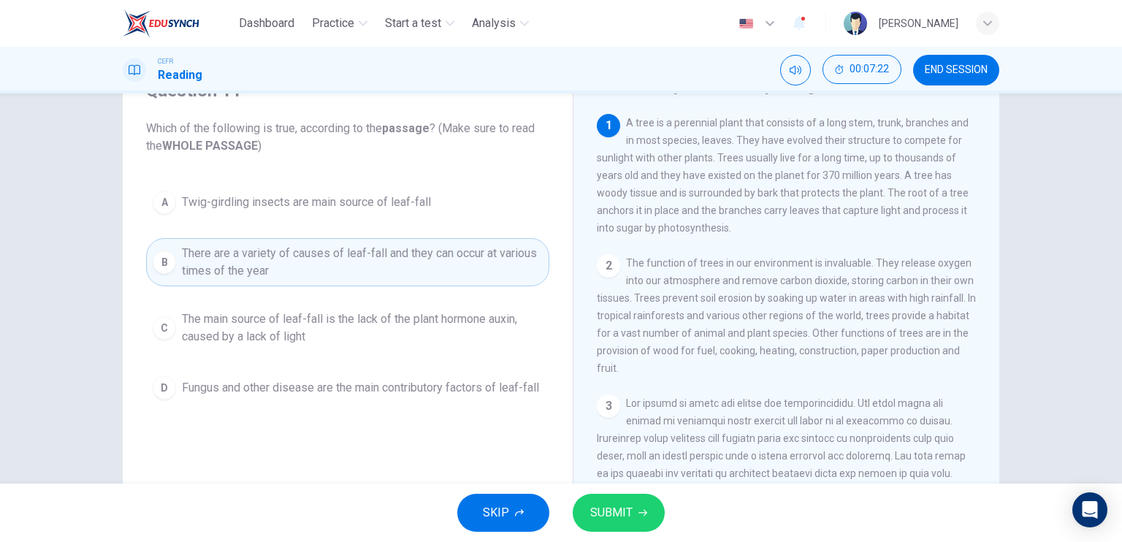
click at [622, 511] on span "SUBMIT" at bounding box center [611, 513] width 42 height 20
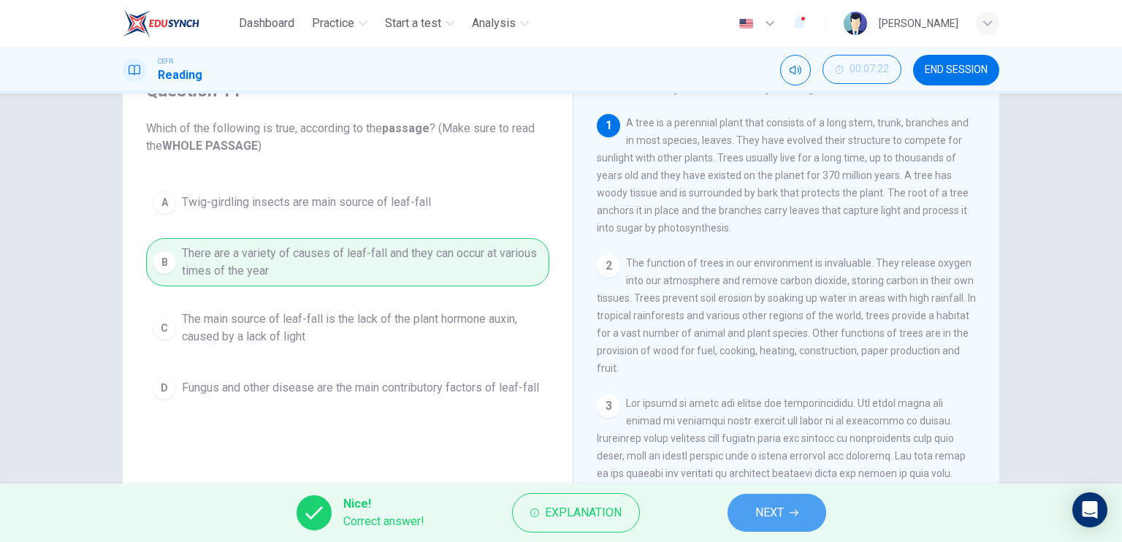
click at [750, 508] on button "NEXT" at bounding box center [777, 513] width 99 height 38
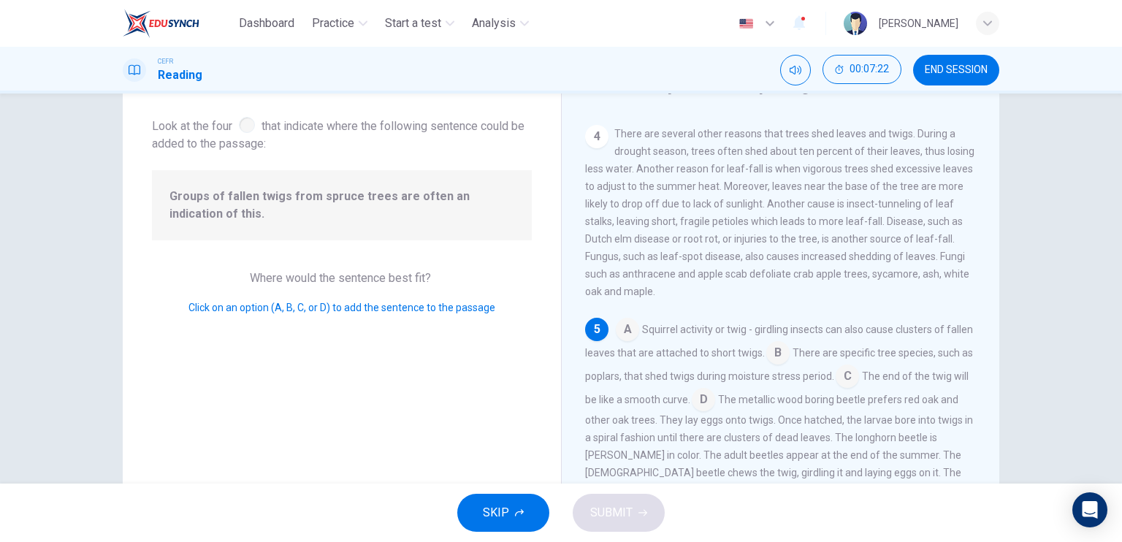
scroll to position [518, 0]
click at [790, 356] on input at bounding box center [777, 354] width 23 height 23
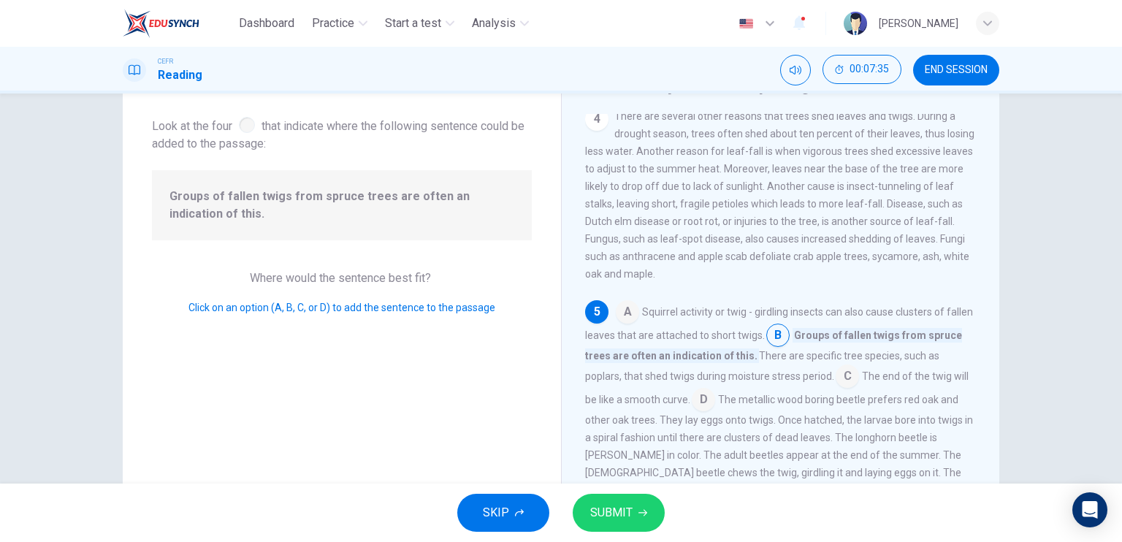
scroll to position [535, 0]
click at [853, 374] on input at bounding box center [847, 377] width 23 height 23
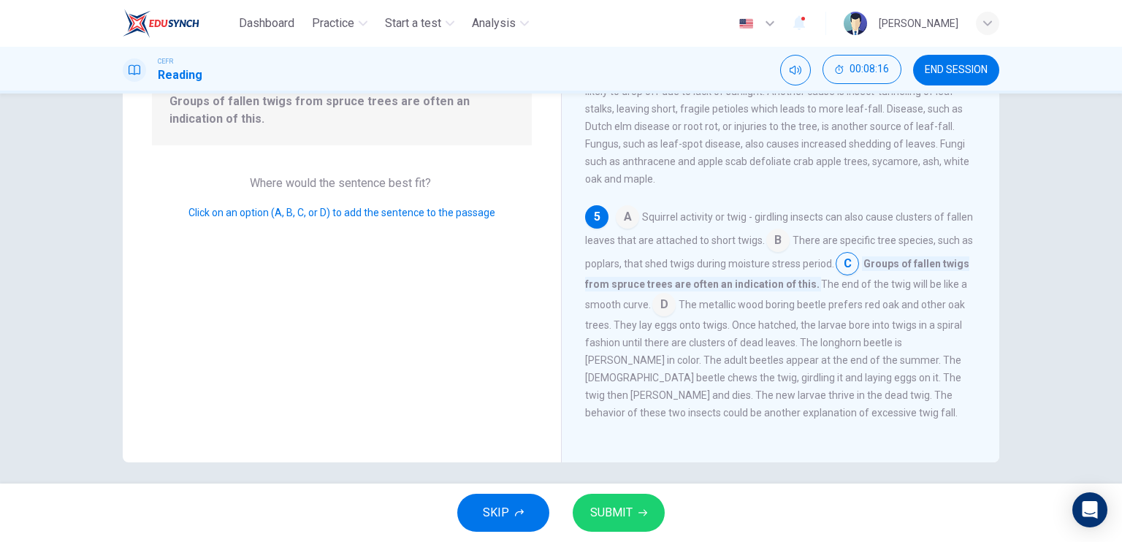
scroll to position [175, 0]
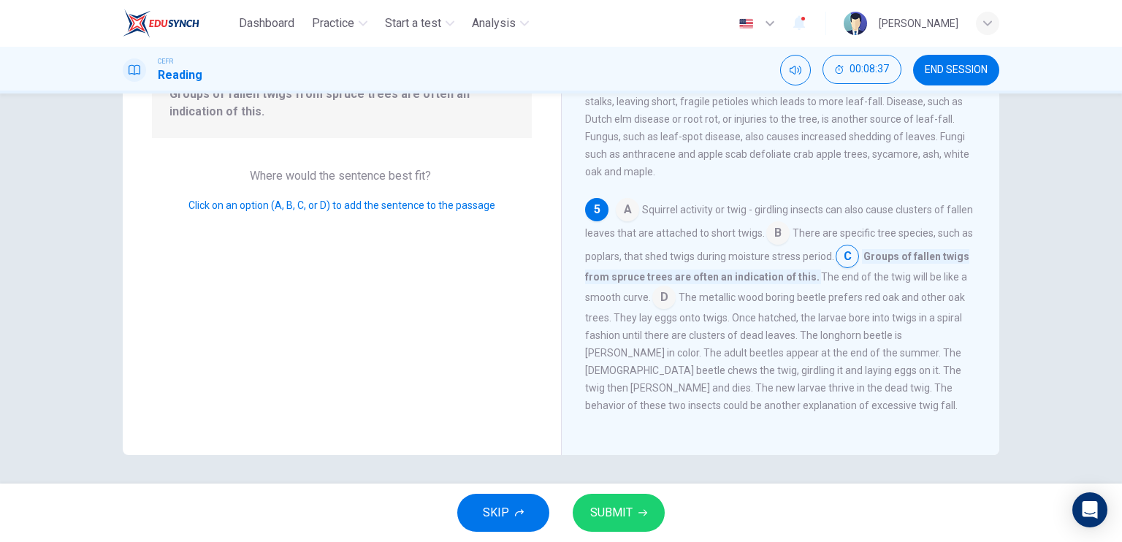
click at [790, 229] on input at bounding box center [777, 234] width 23 height 23
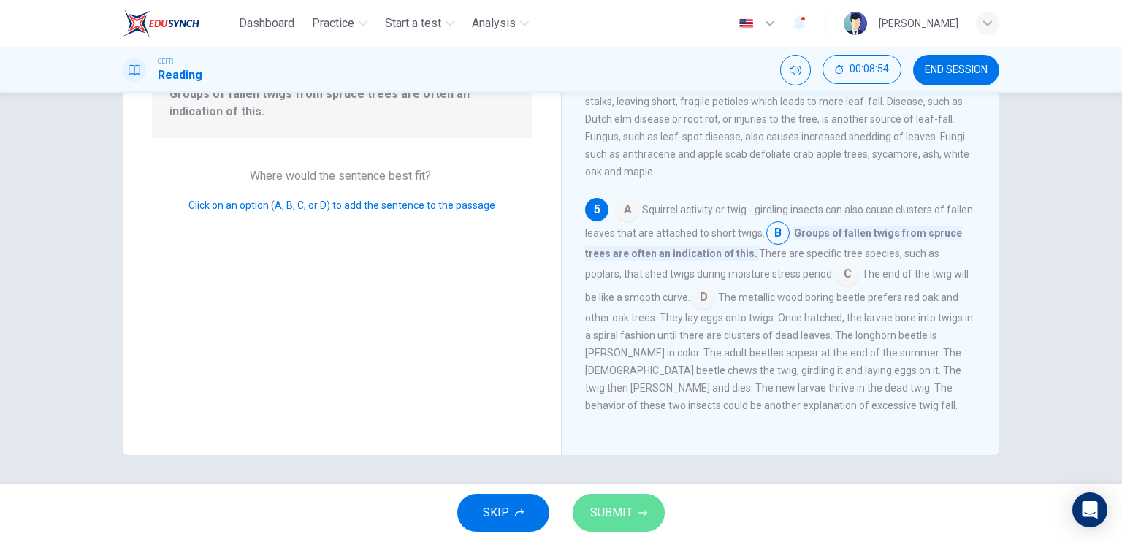
click at [627, 509] on span "SUBMIT" at bounding box center [611, 513] width 42 height 20
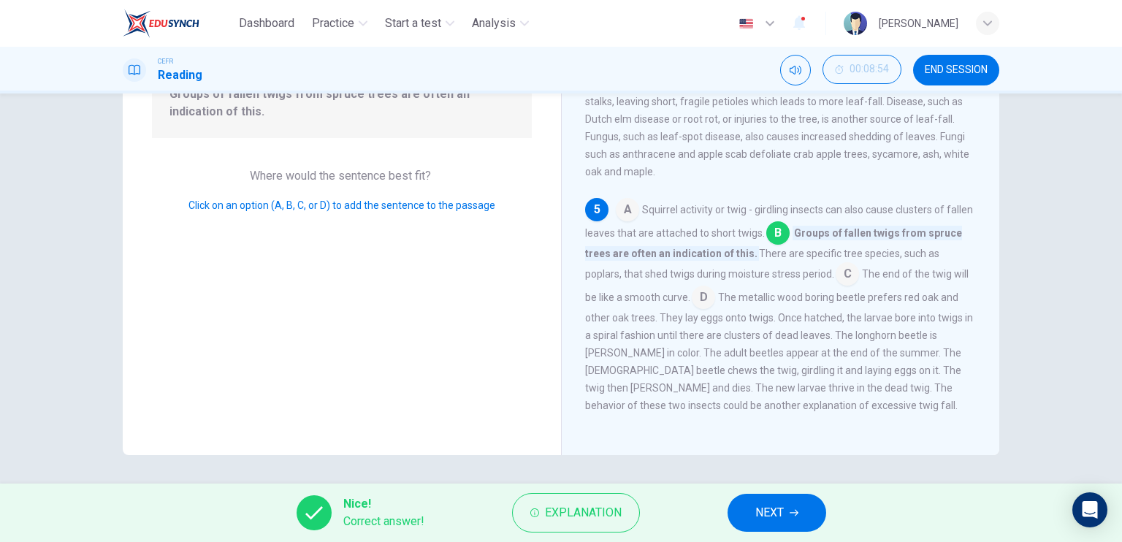
click at [798, 514] on icon "button" at bounding box center [794, 513] width 9 height 7
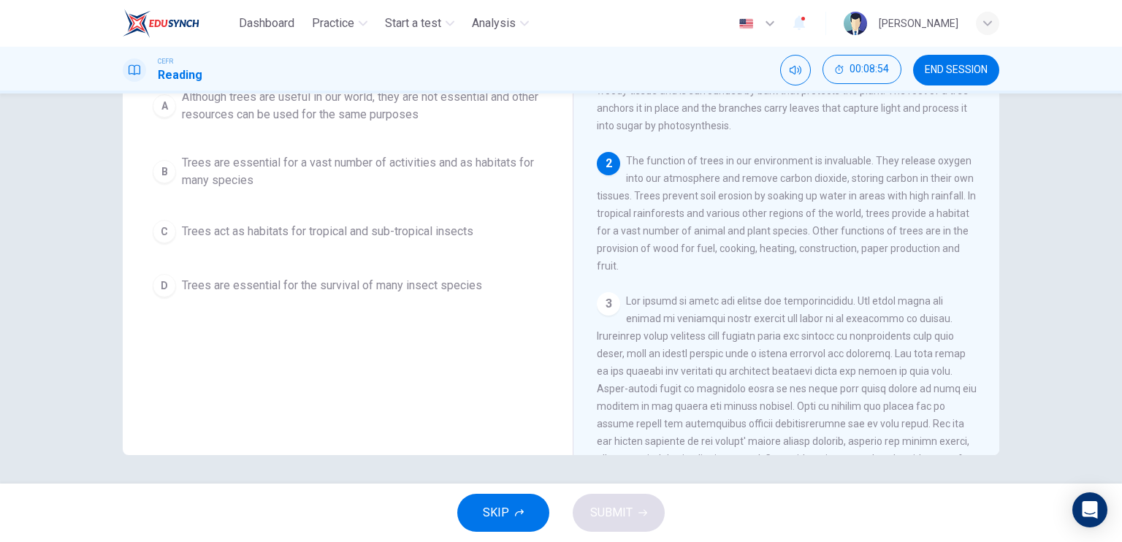
scroll to position [29, 0]
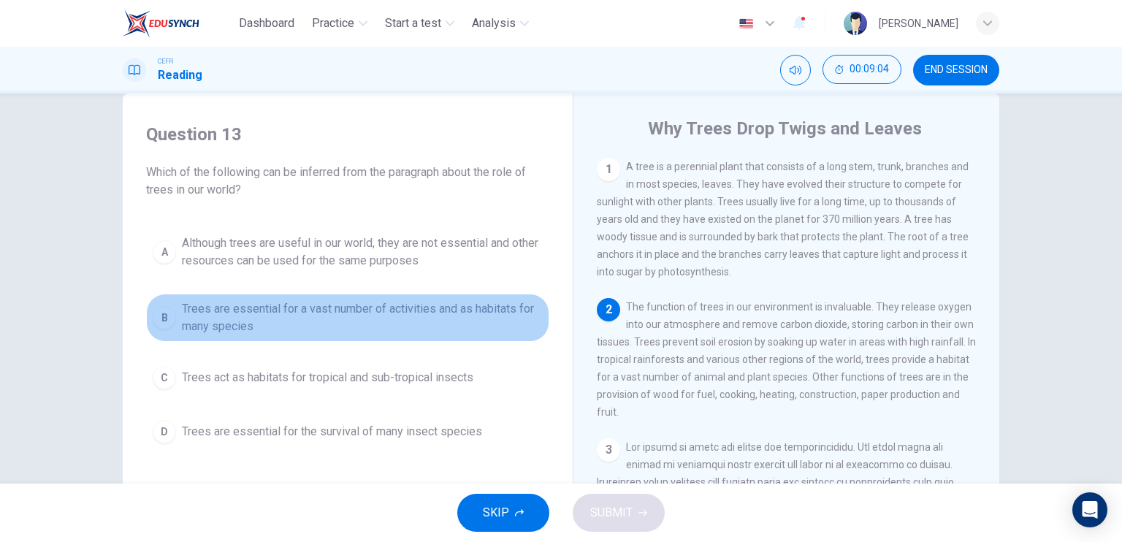
click at [313, 315] on span "Trees are essential for a vast number of activities and as habitats for many sp…" at bounding box center [362, 317] width 361 height 35
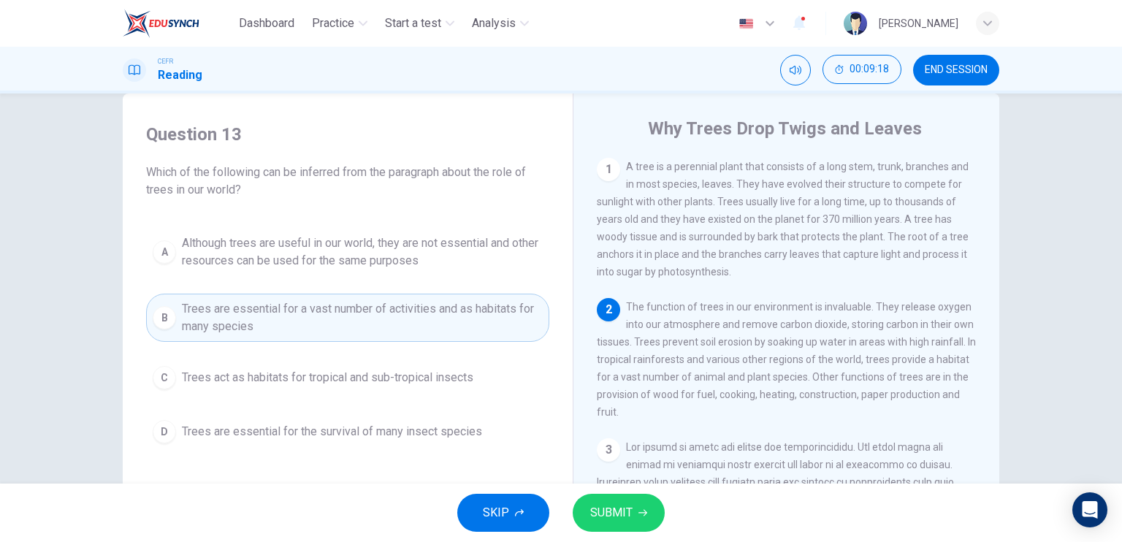
click at [635, 496] on button "SUBMIT" at bounding box center [619, 513] width 92 height 38
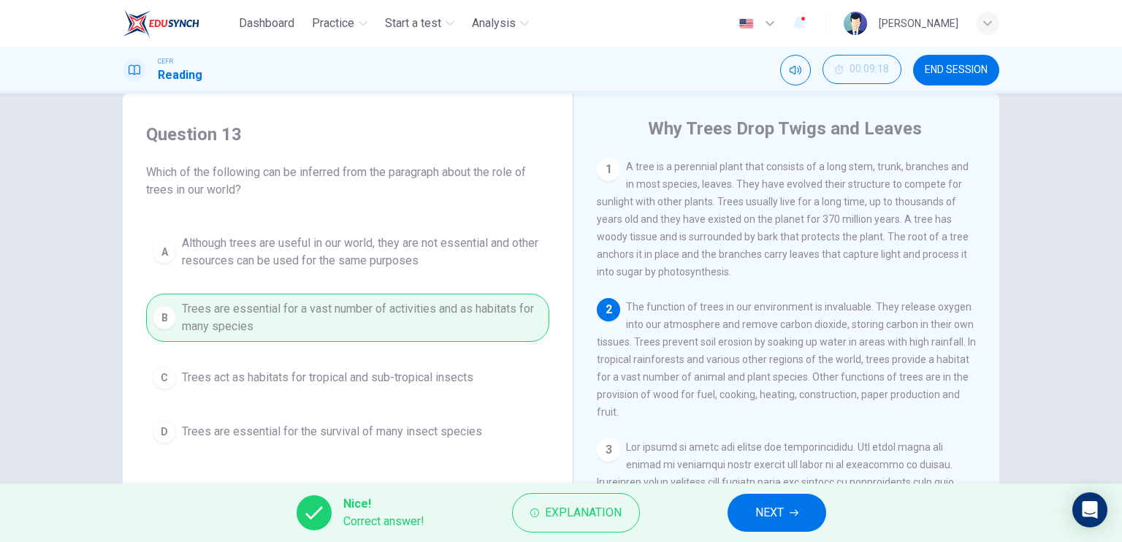
click at [773, 508] on span "NEXT" at bounding box center [769, 513] width 28 height 20
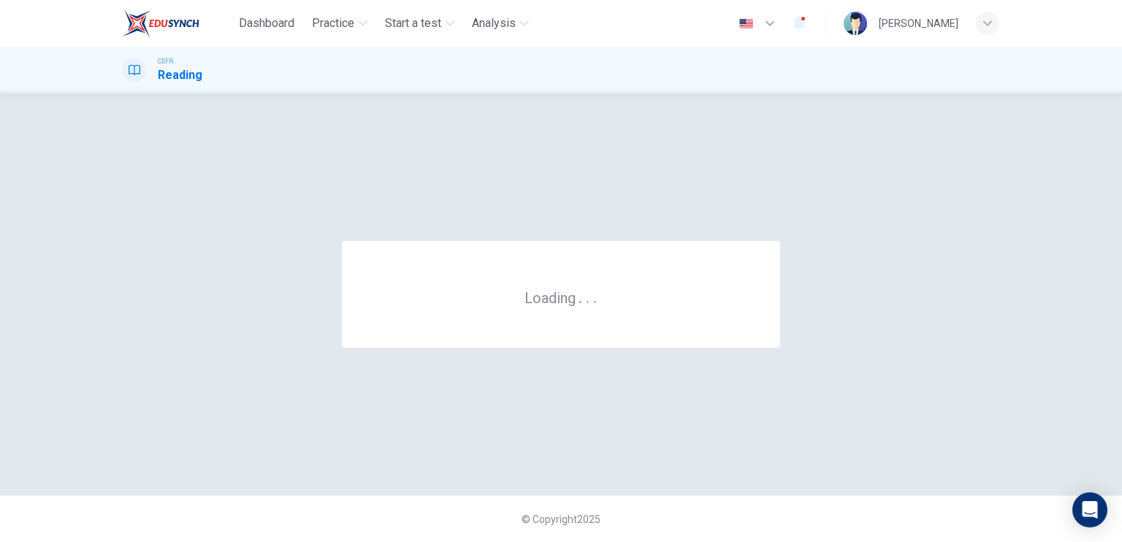
scroll to position [0, 0]
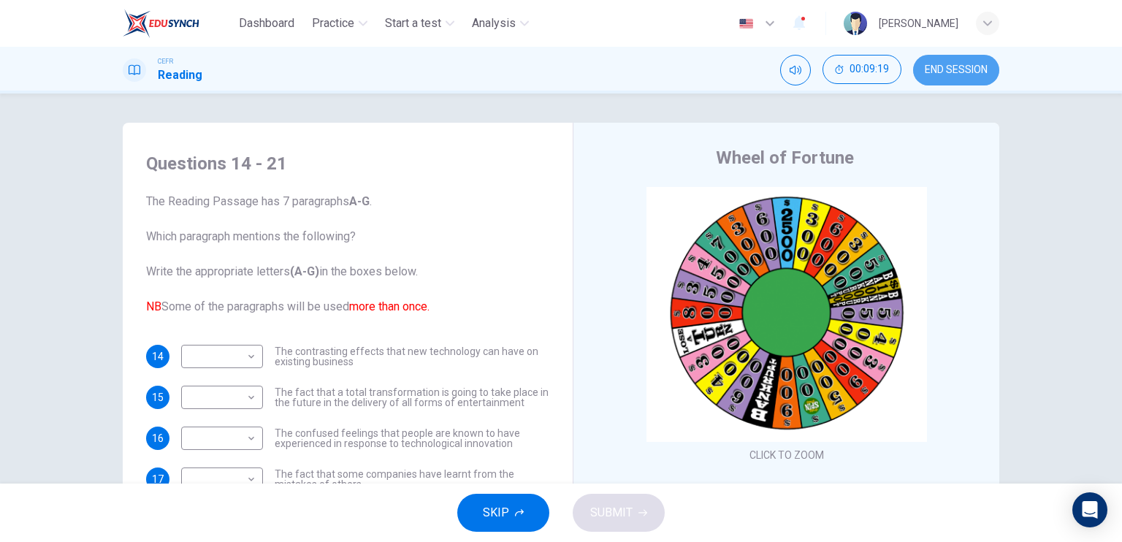
drag, startPoint x: 964, startPoint y: 58, endPoint x: 627, endPoint y: 64, distance: 337.5
click at [964, 58] on button "END SESSION" at bounding box center [956, 70] width 86 height 31
